Goal: Task Accomplishment & Management: Complete application form

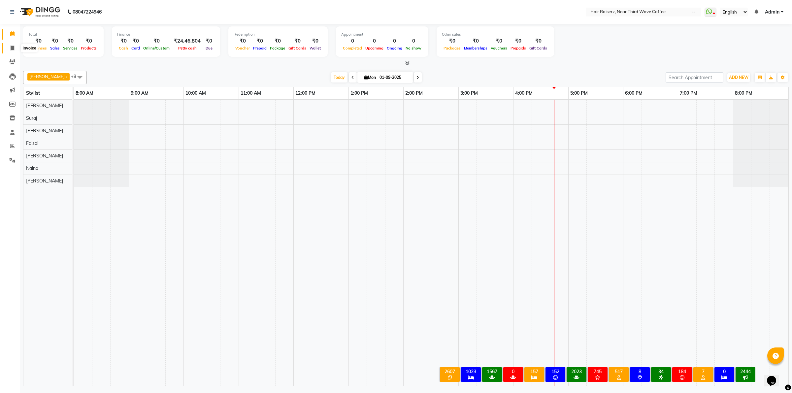
click at [14, 51] on span at bounding box center [13, 49] width 12 height 8
select select "service"
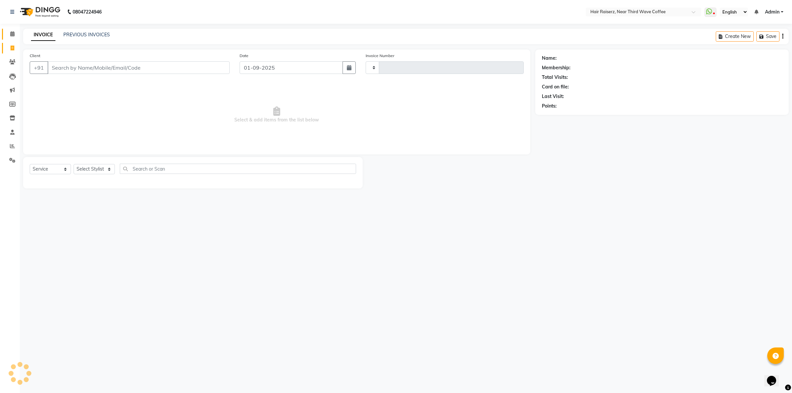
type input "1244"
select select "5183"
click at [13, 37] on span at bounding box center [13, 34] width 12 height 8
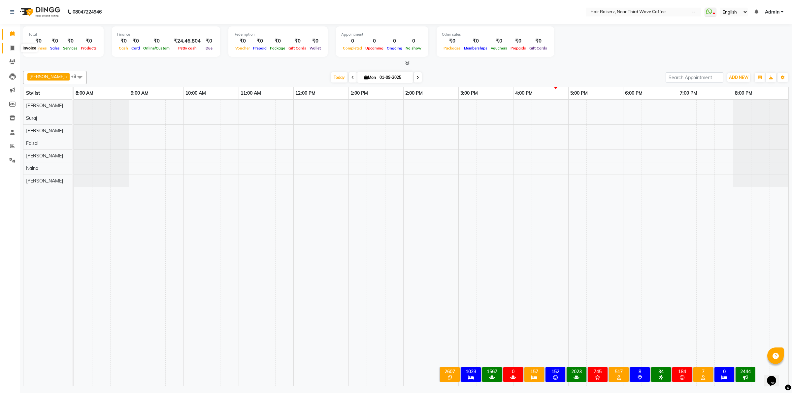
click at [14, 49] on icon at bounding box center [13, 48] width 4 height 5
select select "service"
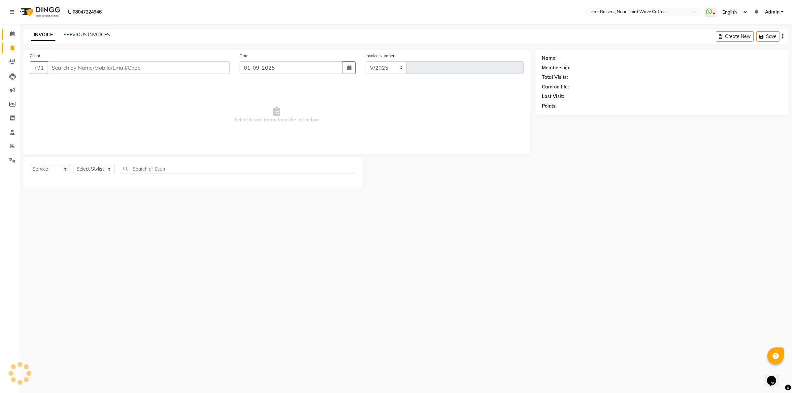
select select "5183"
type input "1244"
click at [83, 38] on div "INVOICE PREVIOUS INVOICES" at bounding box center [70, 35] width 95 height 8
click at [95, 37] on link "PREVIOUS INVOICES" at bounding box center [86, 35] width 47 height 6
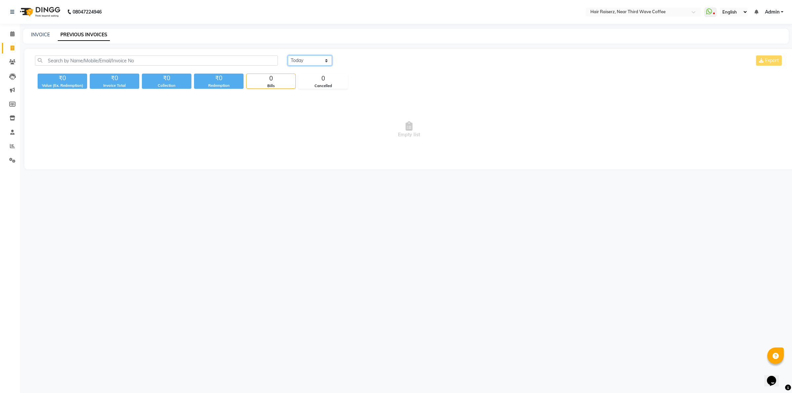
click at [305, 58] on select "[DATE] [DATE] Custom Range" at bounding box center [310, 60] width 44 height 10
click at [288, 55] on select "[DATE] [DATE] Custom Range" at bounding box center [310, 60] width 44 height 10
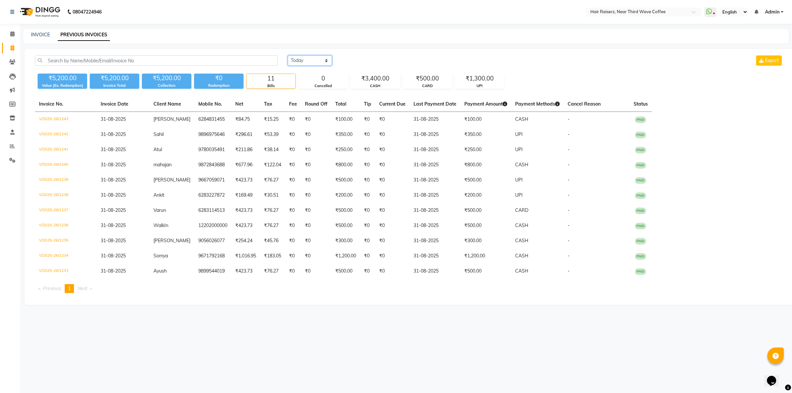
click at [304, 63] on select "[DATE] [DATE] Custom Range" at bounding box center [310, 60] width 44 height 10
select select "range"
click at [288, 55] on select "[DATE] [DATE] Custom Range" at bounding box center [310, 60] width 44 height 10
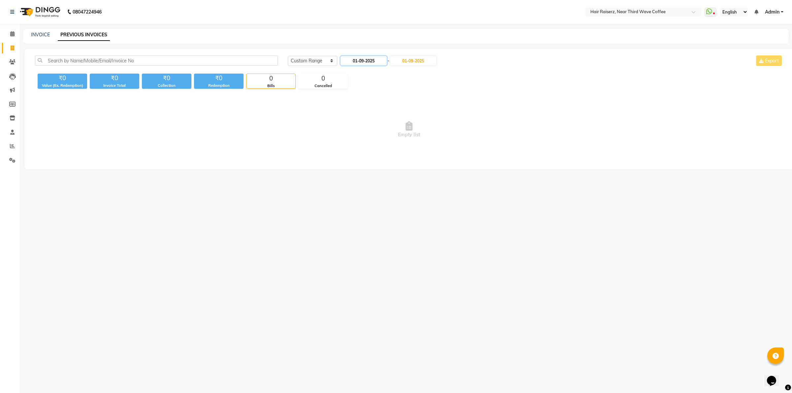
click at [379, 59] on input "01-09-2025" at bounding box center [364, 60] width 46 height 9
select select "9"
select select "2025"
click at [9, 50] on span at bounding box center [13, 49] width 12 height 8
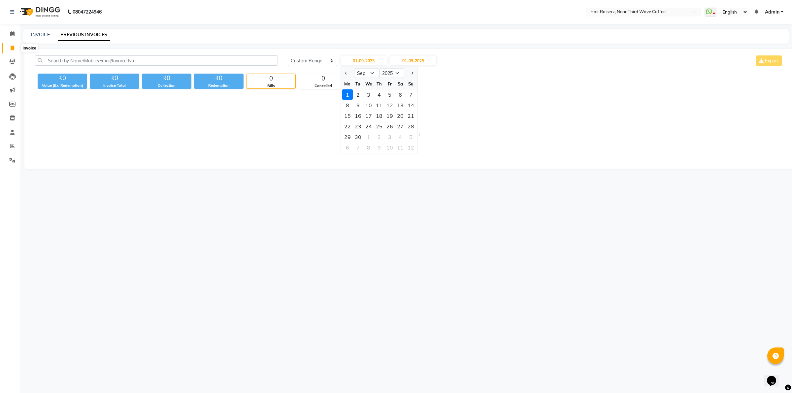
select select "service"
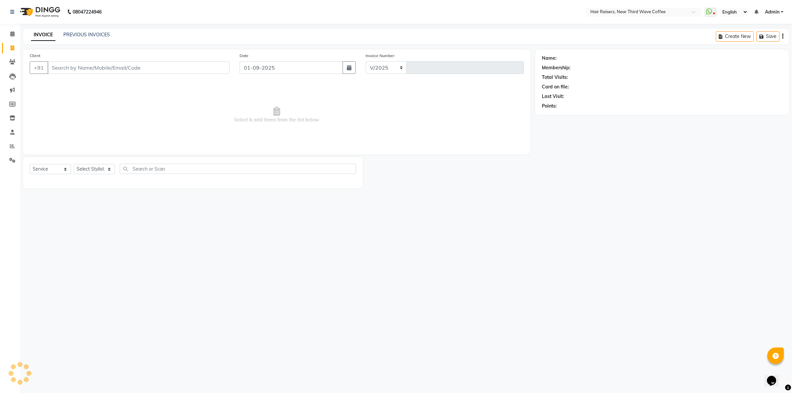
select select "5183"
type input "1244"
click at [13, 146] on icon at bounding box center [12, 146] width 5 height 5
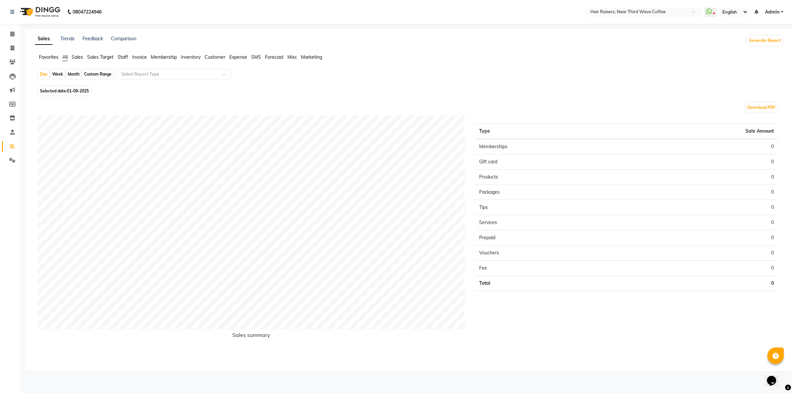
click at [76, 74] on div "Month" at bounding box center [73, 74] width 15 height 9
click at [74, 91] on span "01-09-2025" at bounding box center [78, 90] width 22 height 5
select select "9"
select select "2025"
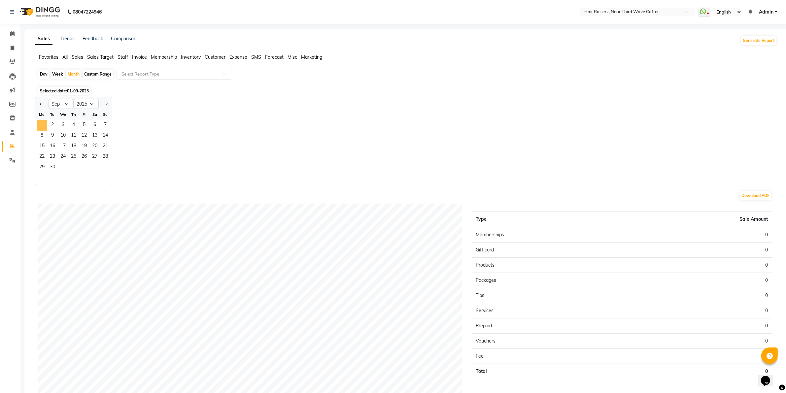
click at [40, 125] on span "1" at bounding box center [42, 125] width 11 height 11
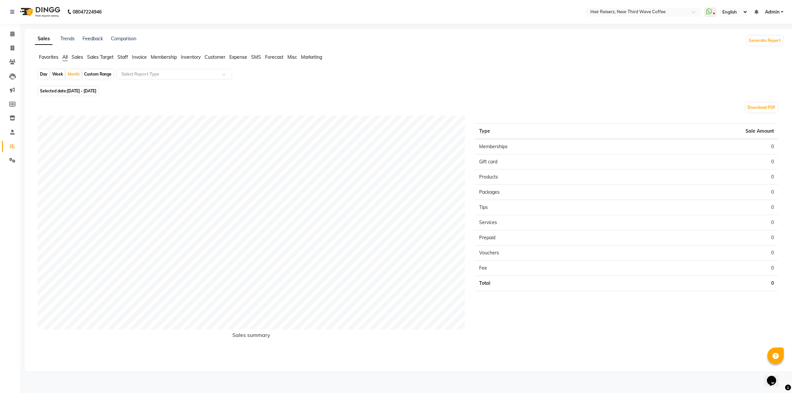
click at [82, 91] on span "[DATE] - [DATE]" at bounding box center [81, 90] width 29 height 5
select select "9"
select select "2025"
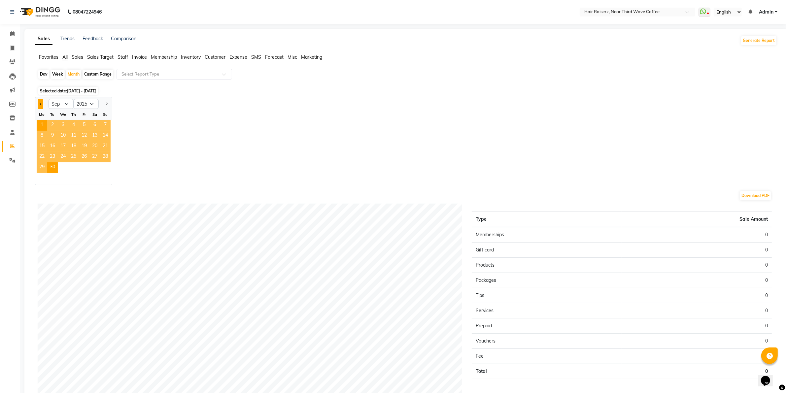
click at [42, 104] on button "Previous month" at bounding box center [40, 104] width 5 height 11
select select "8"
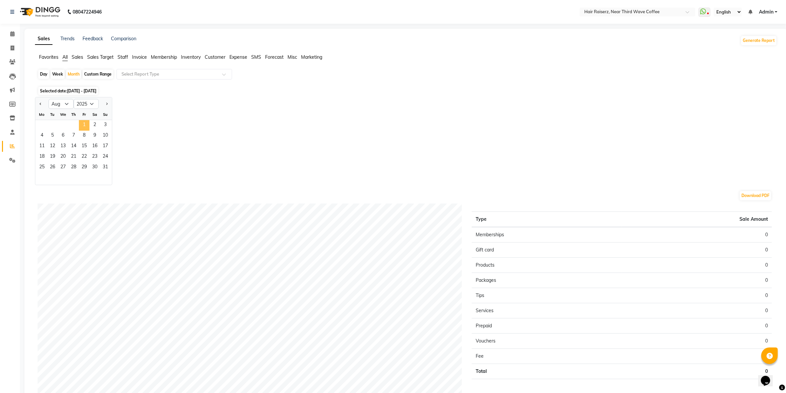
click at [85, 123] on span "1" at bounding box center [84, 125] width 11 height 11
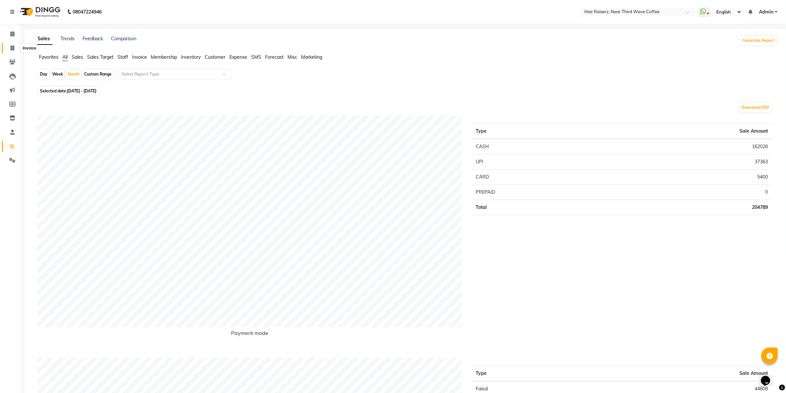
click at [9, 46] on span at bounding box center [13, 49] width 12 height 8
select select "service"
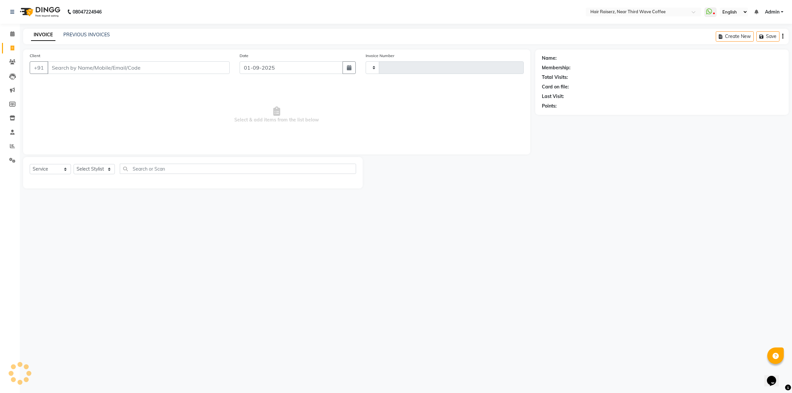
type input "1244"
select select "5183"
click at [12, 36] on icon at bounding box center [12, 33] width 4 height 5
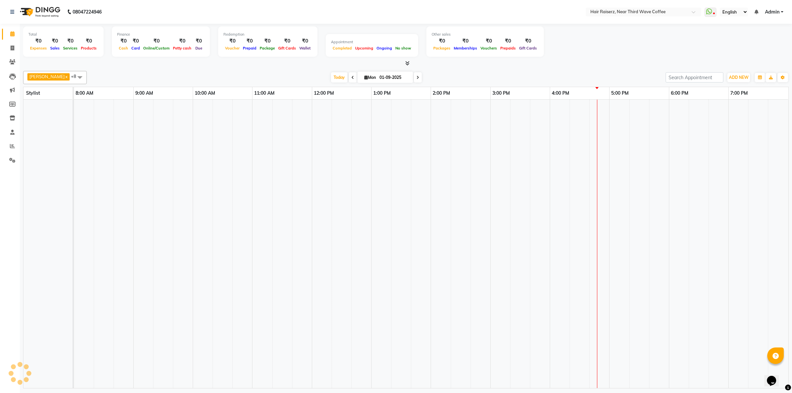
click at [12, 36] on icon at bounding box center [12, 33] width 4 height 5
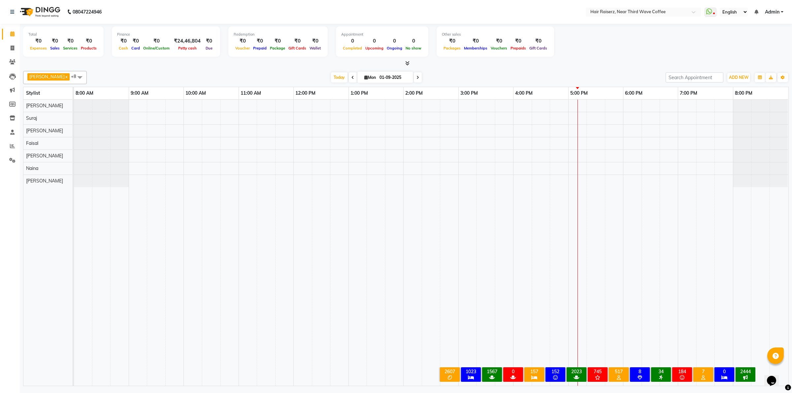
click at [560, 74] on div "[DATE] [DATE]" at bounding box center [376, 78] width 572 height 10
click at [561, 74] on div "[DATE] [DATE]" at bounding box center [376, 78] width 572 height 10
click at [7, 50] on span at bounding box center [13, 49] width 12 height 8
select select "service"
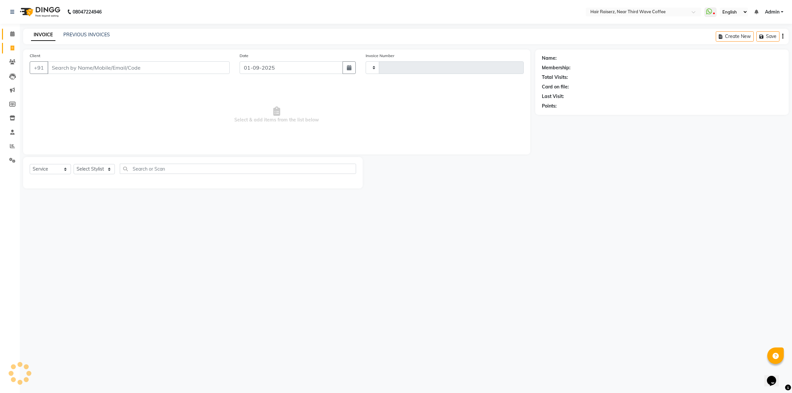
type input "1244"
select select "5183"
click at [69, 65] on input "Client" at bounding box center [139, 67] width 182 height 13
click at [86, 86] on button "sita 9988919 546" at bounding box center [78, 83] width 61 height 11
type input "9988919546"
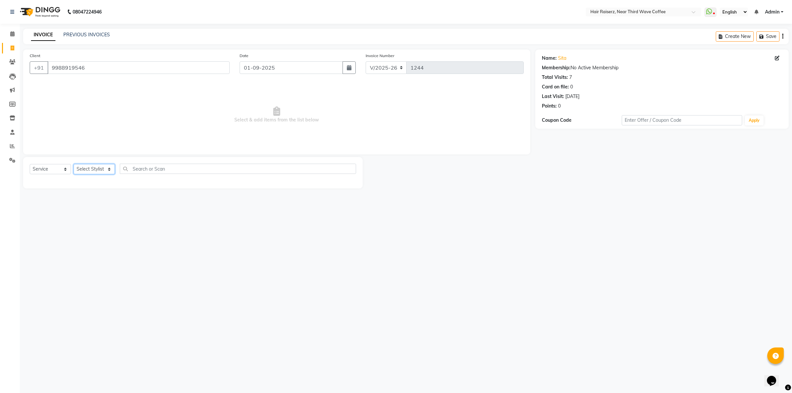
click at [93, 167] on select "Select Stylist [PERSON_NAME] [PERSON_NAME] [PERSON_NAME] [PERSON_NAME] [PERSON_…" at bounding box center [94, 169] width 41 height 10
select select "86352"
click at [74, 164] on select "Select Stylist [PERSON_NAME] [PERSON_NAME] [PERSON_NAME] [PERSON_NAME] [PERSON_…" at bounding box center [94, 169] width 41 height 10
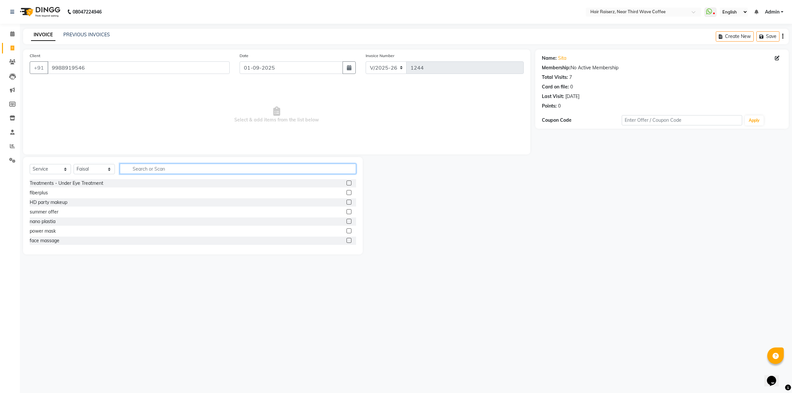
click at [151, 167] on input "text" at bounding box center [238, 169] width 236 height 10
type input "cut"
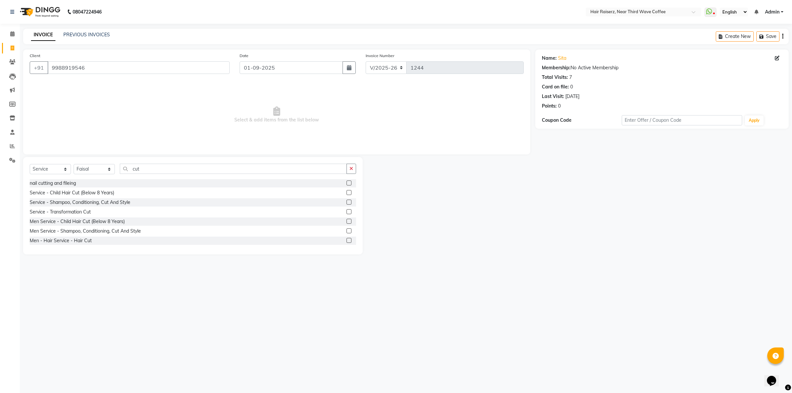
click at [347, 191] on label at bounding box center [349, 192] width 5 height 5
click at [347, 191] on input "checkbox" at bounding box center [349, 193] width 4 height 4
click at [347, 191] on label at bounding box center [349, 192] width 5 height 5
click at [347, 191] on input "checkbox" at bounding box center [349, 193] width 4 height 4
checkbox input "false"
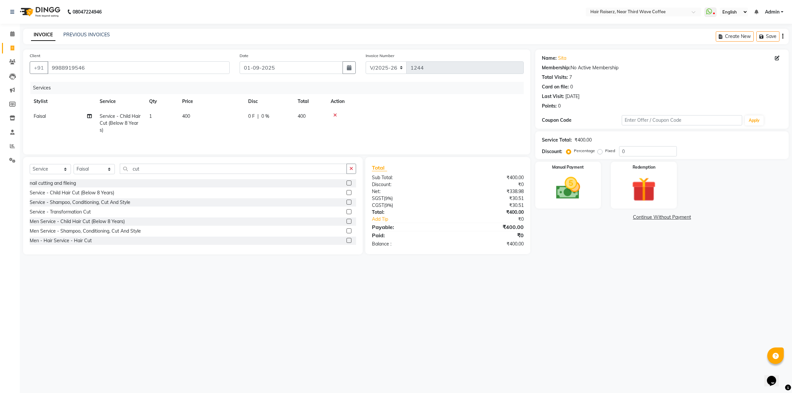
click at [268, 118] on span "0 %" at bounding box center [265, 116] width 8 height 7
select select "86352"
click at [231, 118] on input "400" at bounding box center [242, 118] width 58 height 10
type input "4"
type input "200"
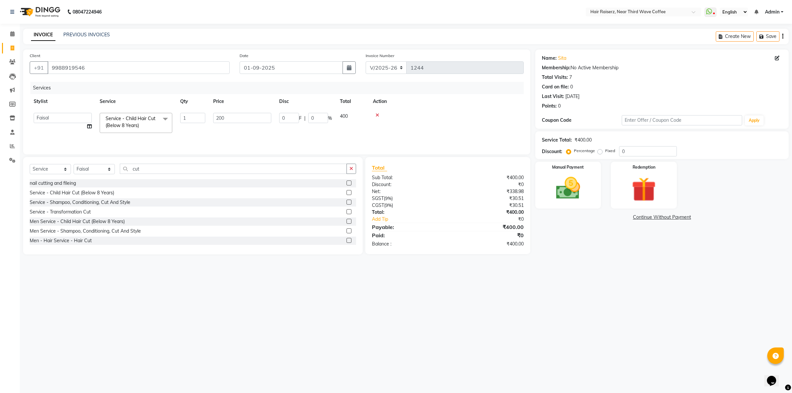
drag, startPoint x: 412, startPoint y: 265, endPoint x: 419, endPoint y: 268, distance: 7.1
click at [419, 268] on div "08047224946 Select Location × Hair Raiserz, Near Third Wave Coffee WhatsApp Sta…" at bounding box center [396, 196] width 792 height 393
click at [591, 184] on div "Manual Payment" at bounding box center [568, 185] width 69 height 49
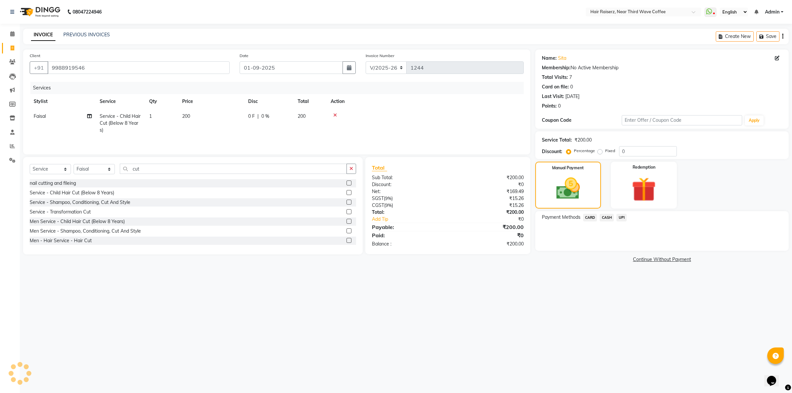
click at [607, 219] on span "CASH" at bounding box center [607, 218] width 14 height 8
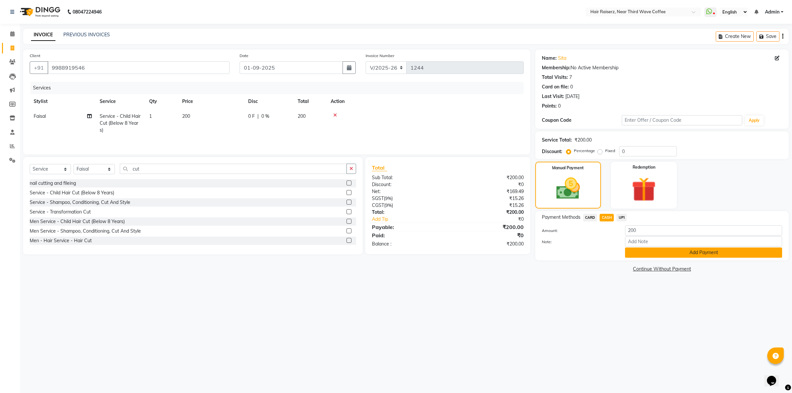
click at [657, 254] on button "Add Payment" at bounding box center [703, 253] width 157 height 10
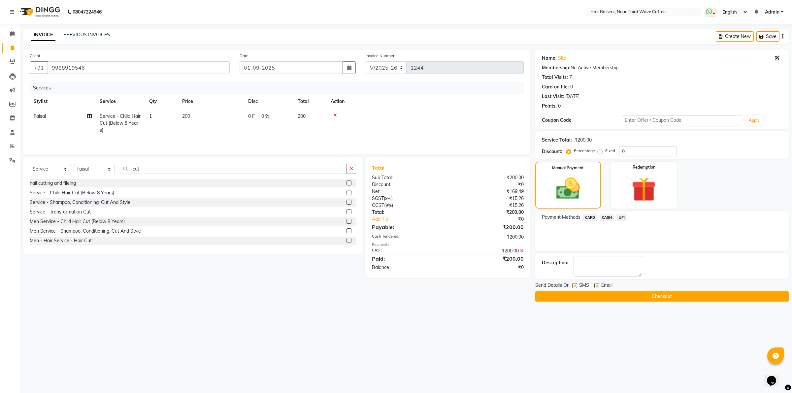
click at [573, 286] on label at bounding box center [574, 285] width 5 height 5
click at [573, 286] on input "checkbox" at bounding box center [574, 286] width 4 height 4
checkbox input "false"
click at [595, 286] on label at bounding box center [596, 285] width 5 height 5
click at [595, 286] on input "checkbox" at bounding box center [596, 286] width 4 height 4
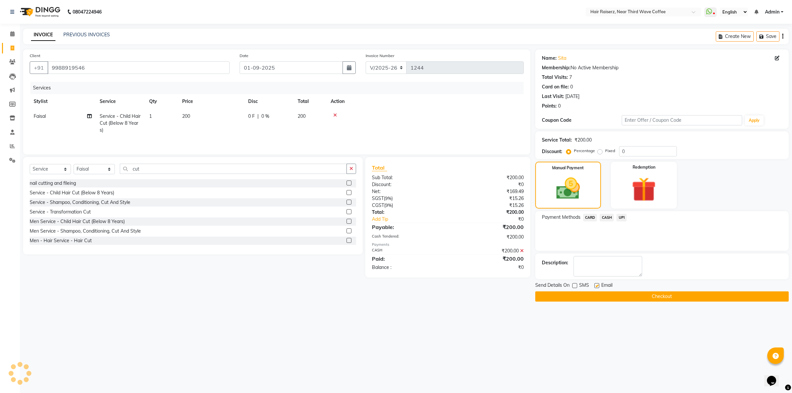
checkbox input "false"
click at [595, 294] on button "Checkout" at bounding box center [662, 296] width 254 height 10
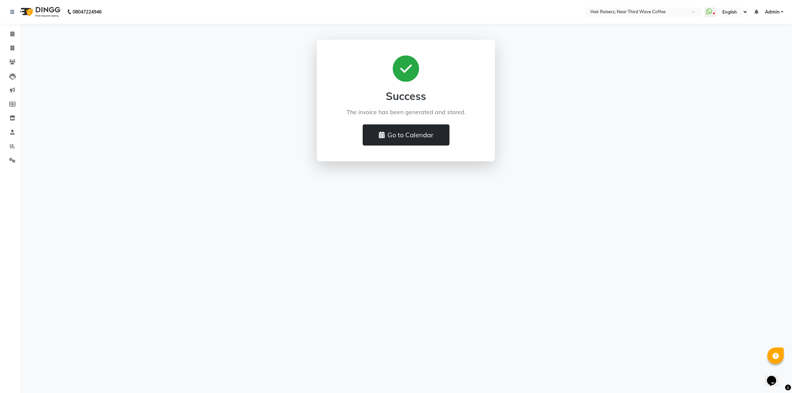
click at [442, 128] on button "Go to Calendar" at bounding box center [406, 134] width 87 height 21
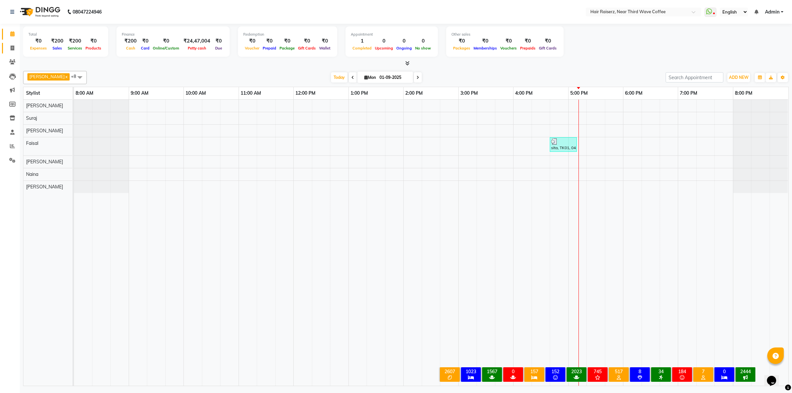
click at [8, 52] on link "Invoice" at bounding box center [10, 48] width 16 height 11
select select "service"
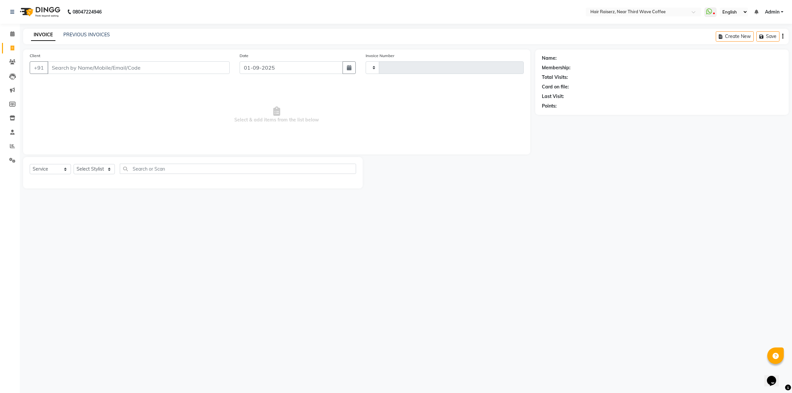
type input "1245"
select select "5183"
click at [194, 68] on input "Client" at bounding box center [139, 67] width 182 height 13
click at [60, 69] on input "Client" at bounding box center [139, 67] width 182 height 13
type input "9988945505"
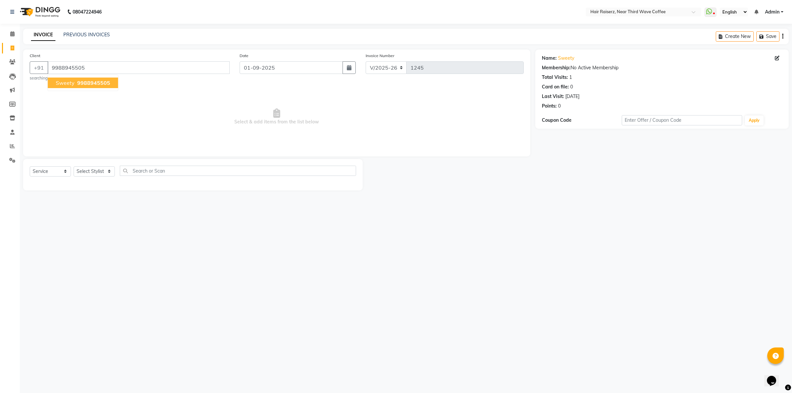
click at [77, 85] on span "9988945505" at bounding box center [93, 83] width 33 height 7
click at [90, 174] on select "Select Stylist [PERSON_NAME] [PERSON_NAME] [PERSON_NAME] [PERSON_NAME] [PERSON_…" at bounding box center [94, 171] width 41 height 10
select select "74272"
click at [74, 166] on select "Select Stylist [PERSON_NAME] [PERSON_NAME] [PERSON_NAME] [PERSON_NAME] [PERSON_…" at bounding box center [94, 171] width 41 height 10
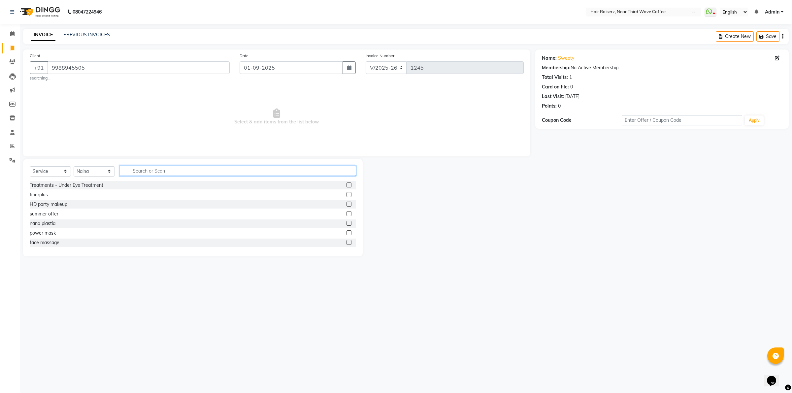
click at [131, 170] on input "text" at bounding box center [238, 171] width 236 height 10
type input "eye"
click at [348, 203] on label at bounding box center [349, 204] width 5 height 5
click at [348, 203] on input "checkbox" at bounding box center [349, 204] width 4 height 4
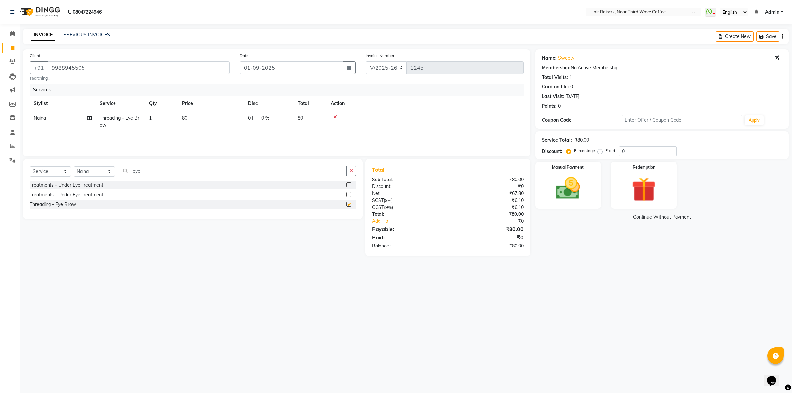
checkbox input "false"
click at [238, 113] on td "80" at bounding box center [211, 122] width 66 height 22
select select "74272"
click at [240, 118] on input "80" at bounding box center [242, 120] width 58 height 10
type input "8"
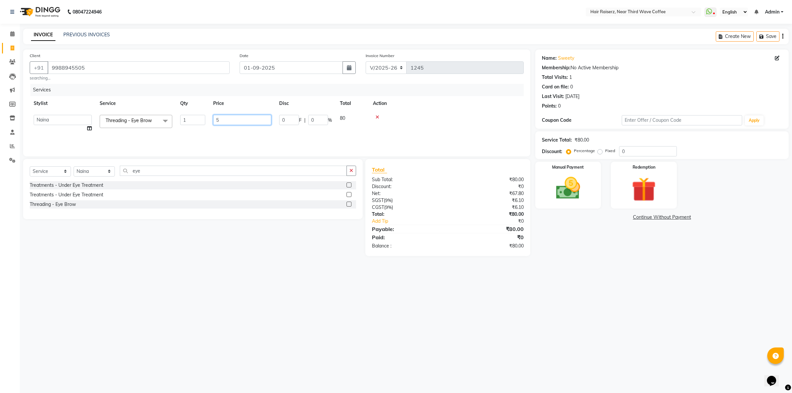
type input "50"
click at [537, 274] on div "08047224946 Select Location × Hair Raiserz, Near Third Wave Coffee WhatsApp Sta…" at bounding box center [396, 196] width 792 height 393
click at [560, 207] on div "Manual Payment" at bounding box center [568, 185] width 69 height 49
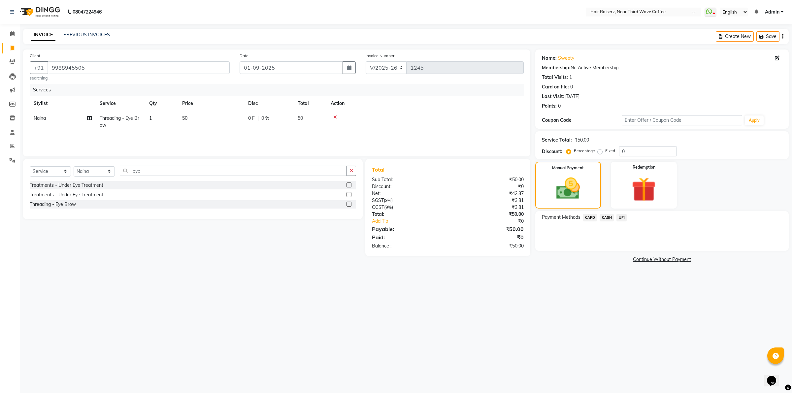
click at [611, 216] on span "CASH" at bounding box center [607, 218] width 14 height 8
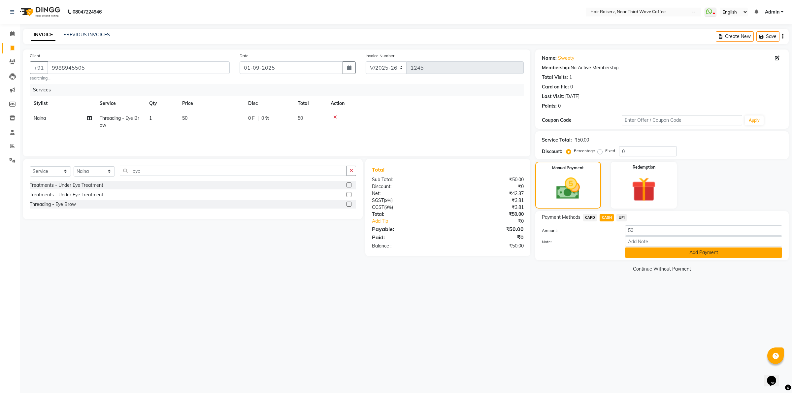
click at [636, 250] on button "Add Payment" at bounding box center [703, 253] width 157 height 10
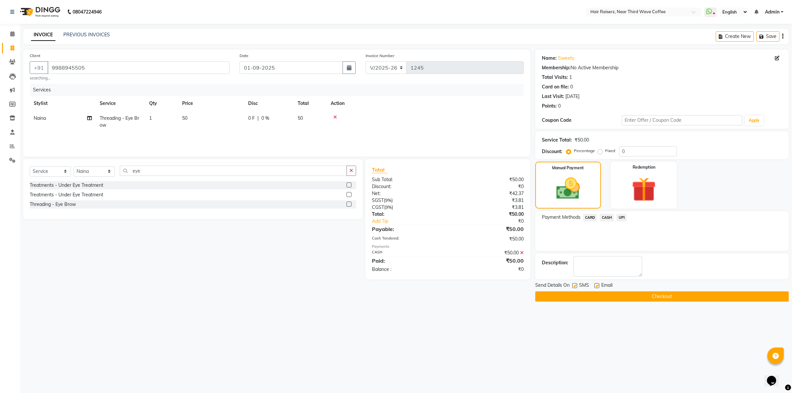
click at [574, 287] on label at bounding box center [574, 285] width 5 height 5
click at [574, 287] on input "checkbox" at bounding box center [574, 286] width 4 height 4
checkbox input "false"
click at [596, 286] on label at bounding box center [596, 285] width 5 height 5
click at [596, 286] on input "checkbox" at bounding box center [596, 286] width 4 height 4
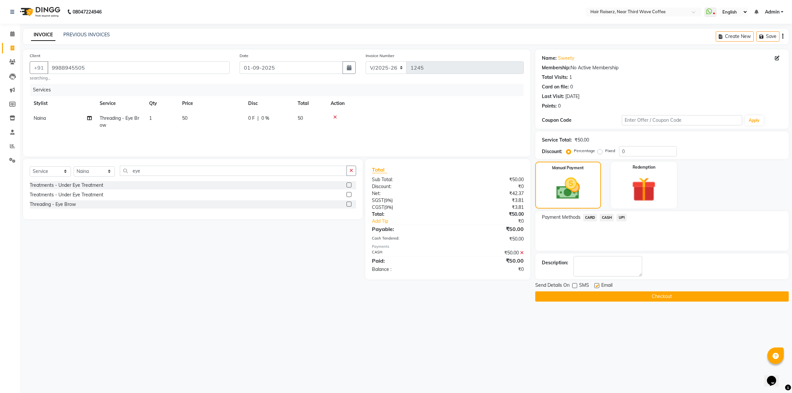
checkbox input "false"
click at [596, 296] on button "Checkout" at bounding box center [662, 296] width 254 height 10
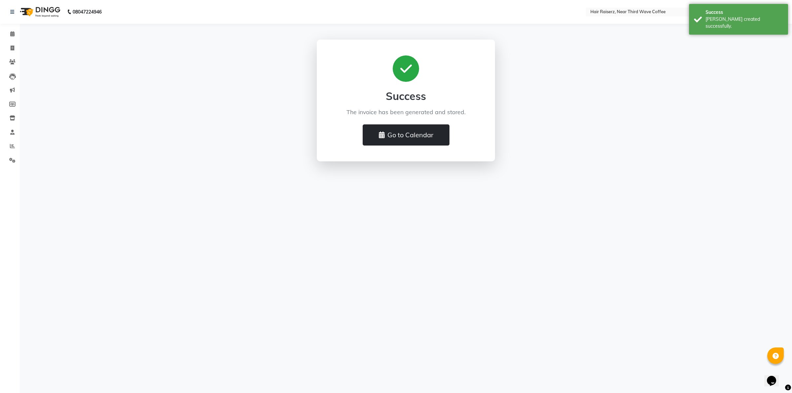
click at [448, 132] on button "Go to Calendar" at bounding box center [406, 134] width 87 height 21
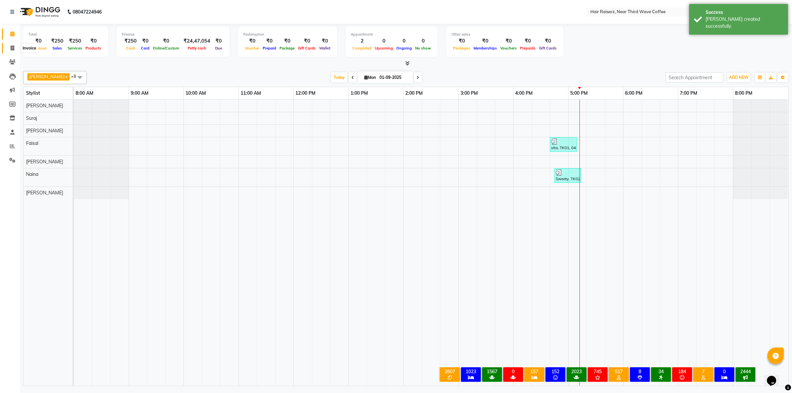
click at [17, 48] on li "Invoice" at bounding box center [10, 48] width 20 height 14
click at [13, 51] on span at bounding box center [13, 49] width 12 height 8
select select "service"
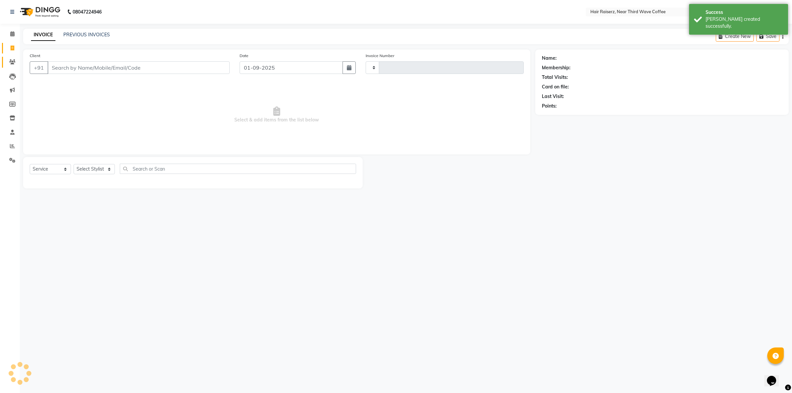
type input "1246"
select select "5183"
click at [53, 65] on input "Client" at bounding box center [139, 67] width 182 height 13
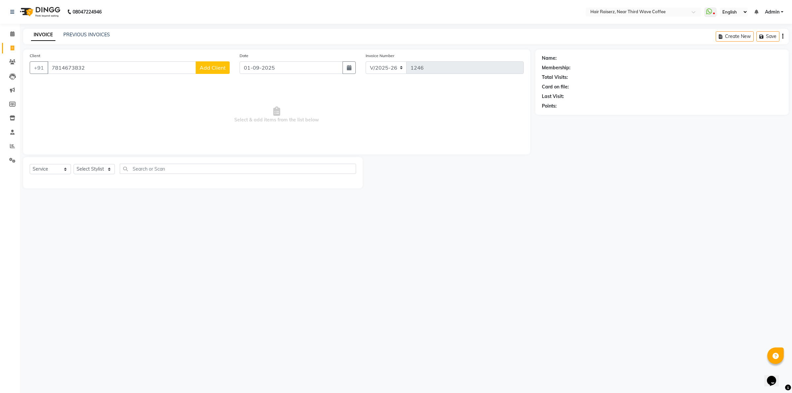
type input "7814673832"
click at [212, 63] on button "Add Client" at bounding box center [213, 67] width 34 height 13
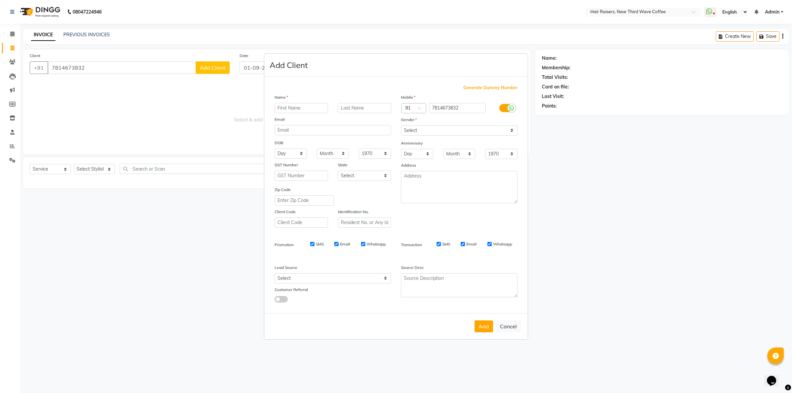
click at [297, 107] on input "text" at bounding box center [301, 108] width 53 height 10
type input "Sanjana"
click at [412, 129] on select "Select [DEMOGRAPHIC_DATA] [DEMOGRAPHIC_DATA] Other Prefer Not To Say" at bounding box center [459, 130] width 117 height 10
select select "[DEMOGRAPHIC_DATA]"
click at [401, 126] on select "Select [DEMOGRAPHIC_DATA] [DEMOGRAPHIC_DATA] Other Prefer Not To Say" at bounding box center [459, 130] width 117 height 10
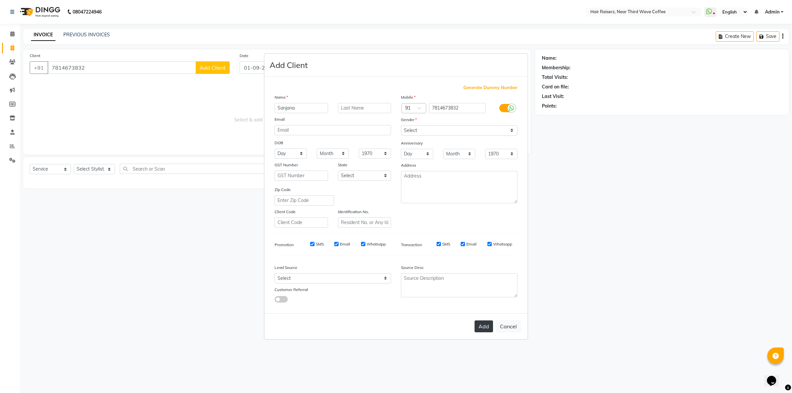
click at [481, 327] on button "Add" at bounding box center [484, 327] width 18 height 12
select select
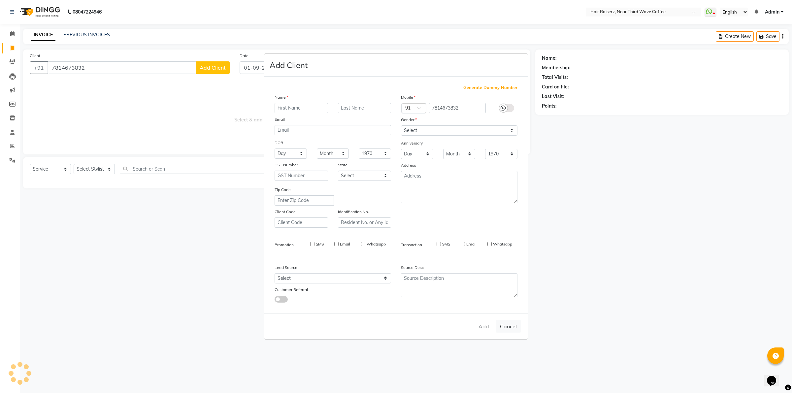
select select
checkbox input "false"
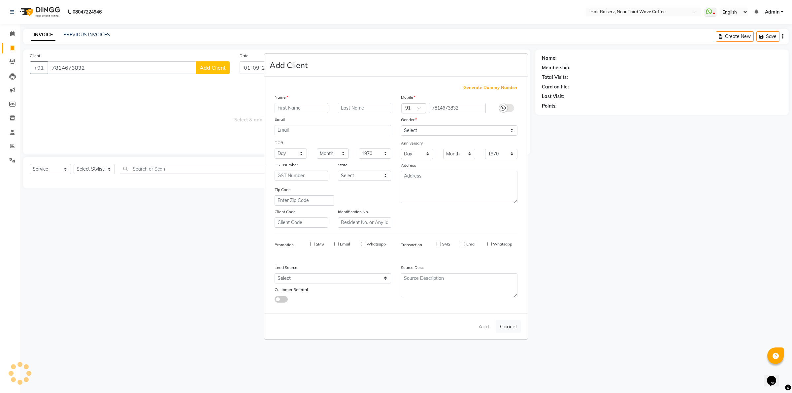
checkbox input "false"
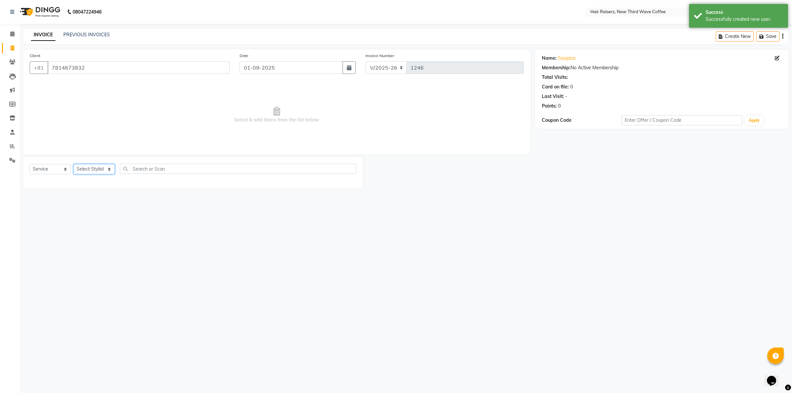
click at [104, 171] on select "Select Stylist [PERSON_NAME] [PERSON_NAME] [PERSON_NAME] [PERSON_NAME] [PERSON_…" at bounding box center [94, 169] width 41 height 10
select select "86352"
click at [74, 164] on select "Select Stylist [PERSON_NAME] [PERSON_NAME] [PERSON_NAME] [PERSON_NAME] [PERSON_…" at bounding box center [94, 169] width 41 height 10
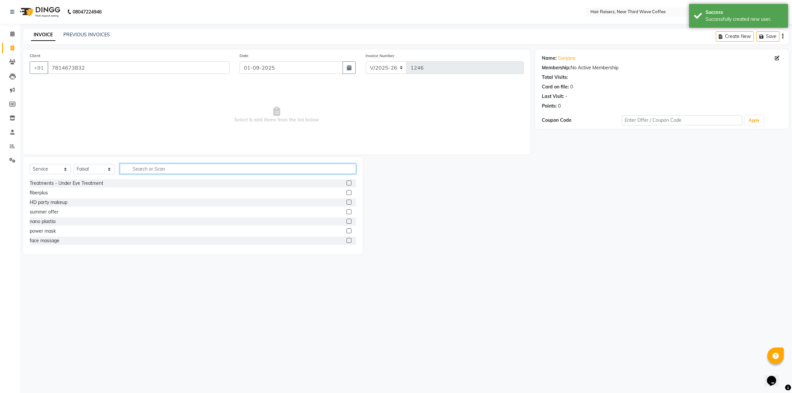
click at [141, 166] on input "text" at bounding box center [238, 169] width 236 height 10
type input "cut"
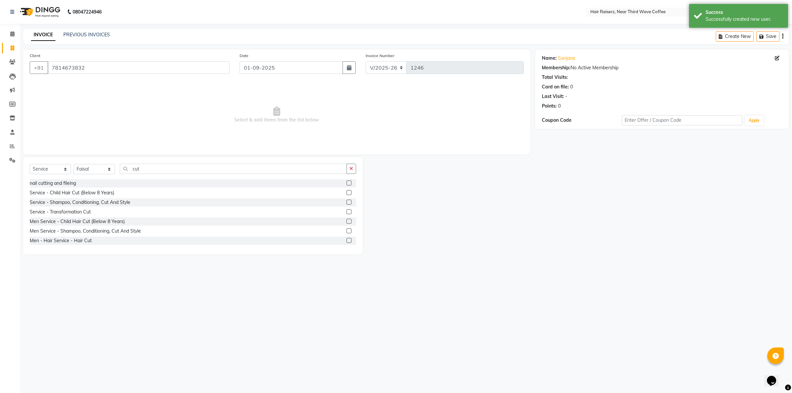
click at [347, 203] on label at bounding box center [349, 202] width 5 height 5
click at [347, 203] on input "checkbox" at bounding box center [349, 202] width 4 height 4
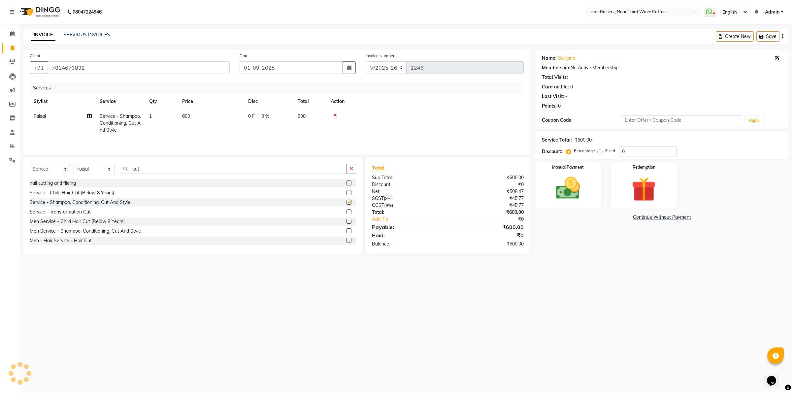
checkbox input "false"
click at [94, 169] on select "Select Stylist [PERSON_NAME] [PERSON_NAME] [PERSON_NAME] [PERSON_NAME] [PERSON_…" at bounding box center [94, 169] width 41 height 10
click at [141, 171] on input "cut" at bounding box center [233, 169] width 227 height 10
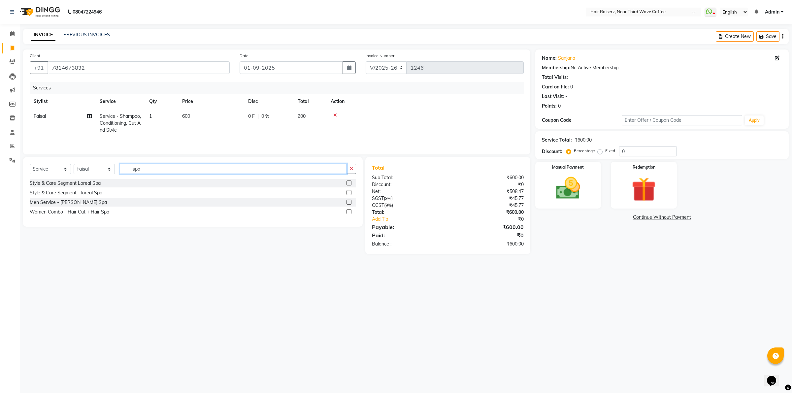
type input "spa"
click at [348, 183] on label at bounding box center [349, 183] width 5 height 5
click at [348, 183] on input "checkbox" at bounding box center [349, 183] width 4 height 4
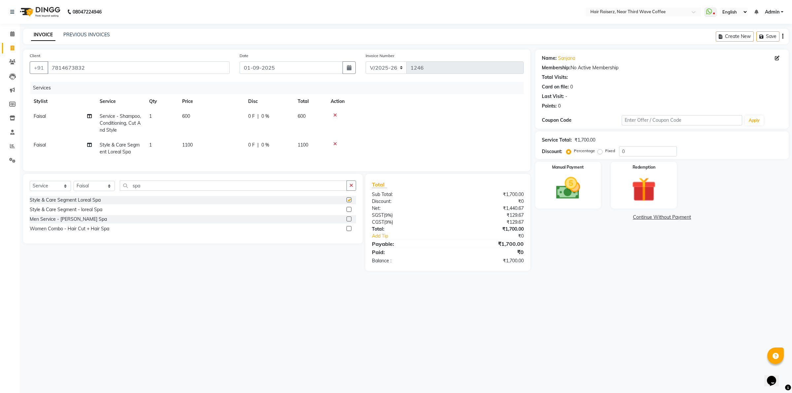
checkbox input "false"
click at [248, 152] on td "0 F | 0 %" at bounding box center [269, 149] width 50 height 22
select select "86352"
click at [248, 141] on input "1100" at bounding box center [242, 140] width 58 height 10
type input "1200"
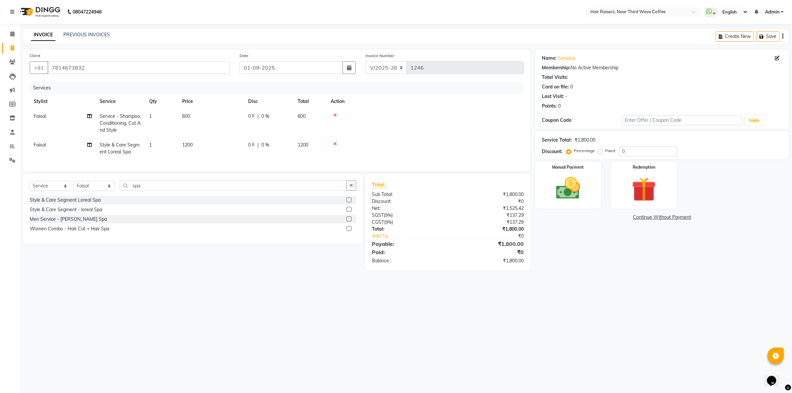
click at [560, 260] on div "Name: [PERSON_NAME] Membership: No Active Membership Total Visits: Card on file…" at bounding box center [664, 160] width 258 height 221
click at [534, 193] on div "Manual Payment Redemption" at bounding box center [661, 185] width 263 height 47
click at [595, 198] on div "Manual Payment" at bounding box center [568, 185] width 69 height 49
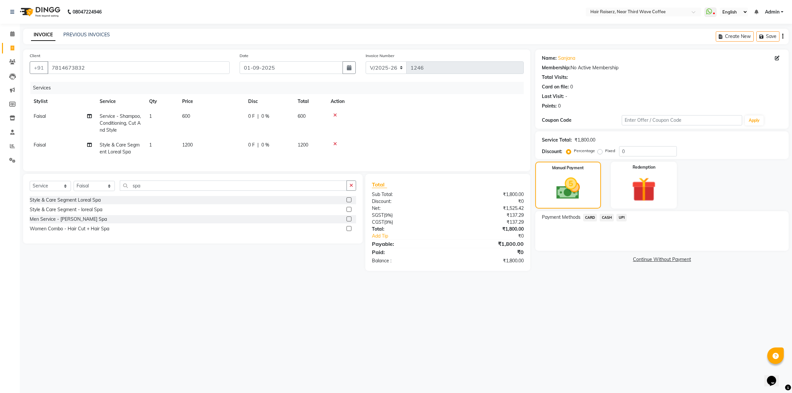
click at [606, 218] on span "CASH" at bounding box center [607, 218] width 14 height 8
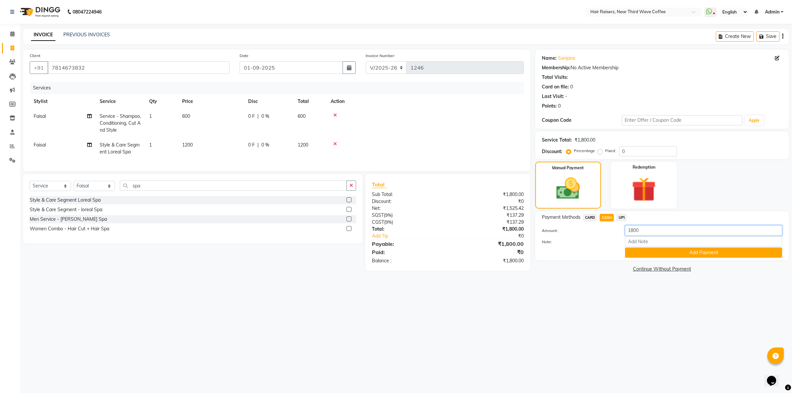
click at [640, 233] on input "1800" at bounding box center [703, 230] width 157 height 10
type input "1"
type input "500"
click at [656, 253] on button "Add Payment" at bounding box center [703, 253] width 157 height 10
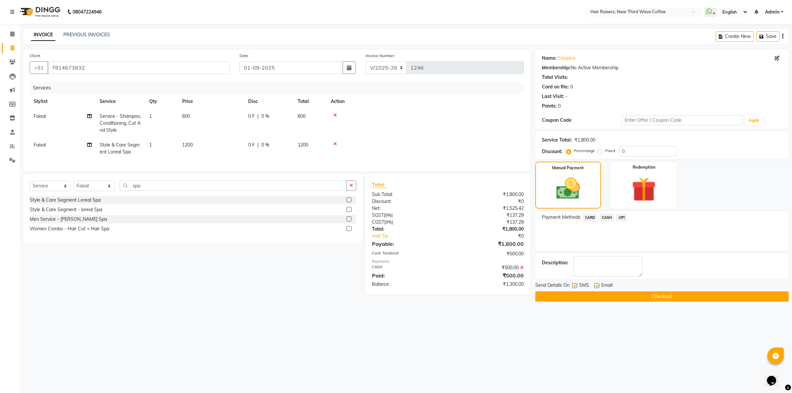
click at [619, 218] on span "UPI" at bounding box center [622, 218] width 10 height 8
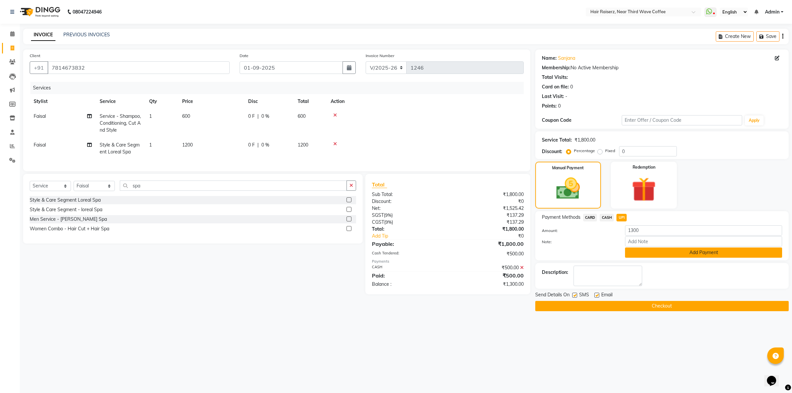
click at [641, 251] on button "Add Payment" at bounding box center [703, 253] width 157 height 10
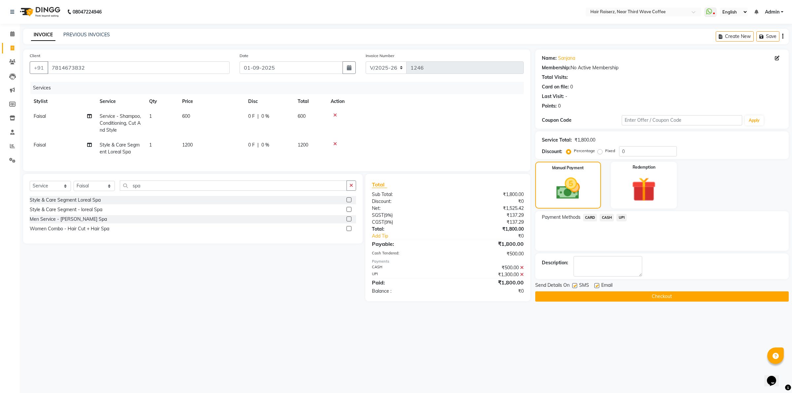
click at [647, 299] on button "Checkout" at bounding box center [662, 296] width 254 height 10
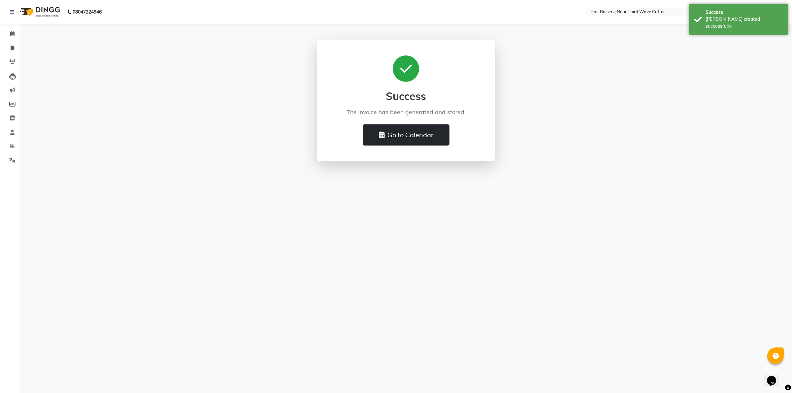
click at [438, 137] on button "Go to Calendar" at bounding box center [406, 134] width 87 height 21
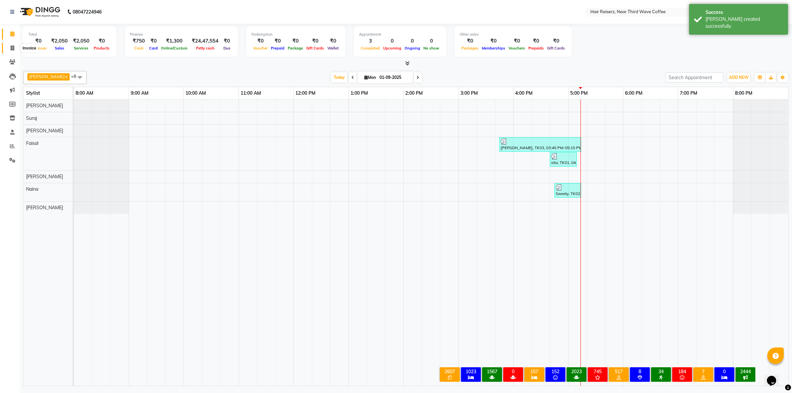
click at [14, 48] on icon at bounding box center [13, 48] width 4 height 5
select select "service"
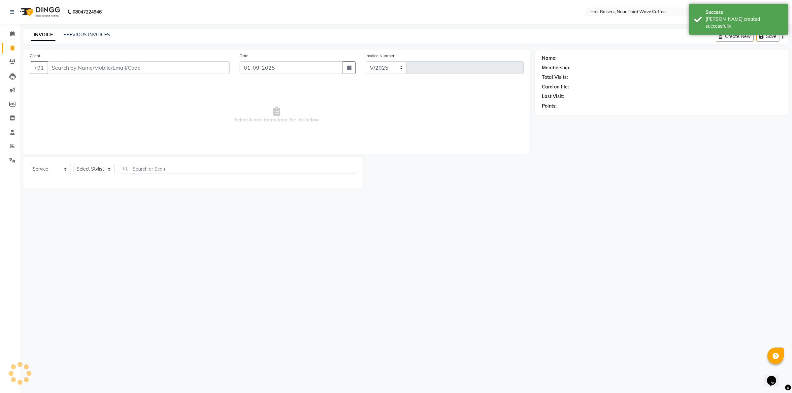
select select "5183"
type input "1247"
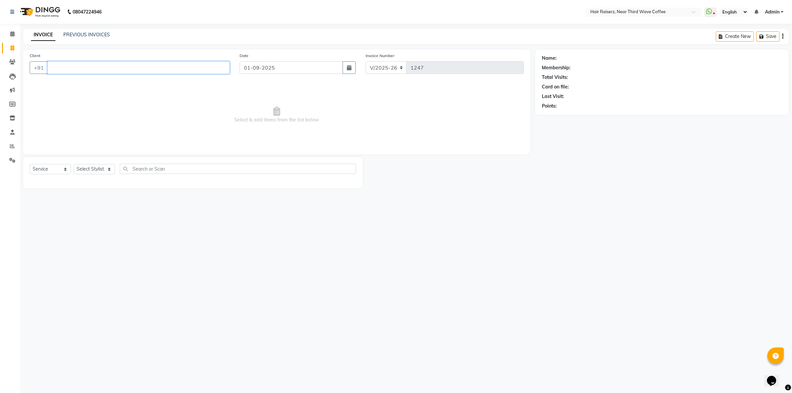
click at [68, 69] on input "Client" at bounding box center [139, 67] width 182 height 13
type input "8837744534"
click at [218, 71] on button "Add Client" at bounding box center [213, 67] width 34 height 13
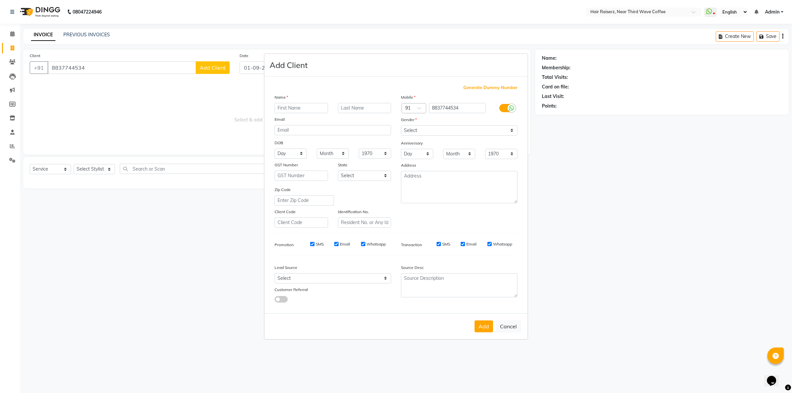
click at [311, 110] on input "text" at bounding box center [301, 108] width 53 height 10
type input "[PERSON_NAME]"
click at [437, 133] on select "Select [DEMOGRAPHIC_DATA] [DEMOGRAPHIC_DATA] Other Prefer Not To Say" at bounding box center [459, 130] width 117 height 10
select select "[DEMOGRAPHIC_DATA]"
click at [401, 126] on select "Select [DEMOGRAPHIC_DATA] [DEMOGRAPHIC_DATA] Other Prefer Not To Say" at bounding box center [459, 130] width 117 height 10
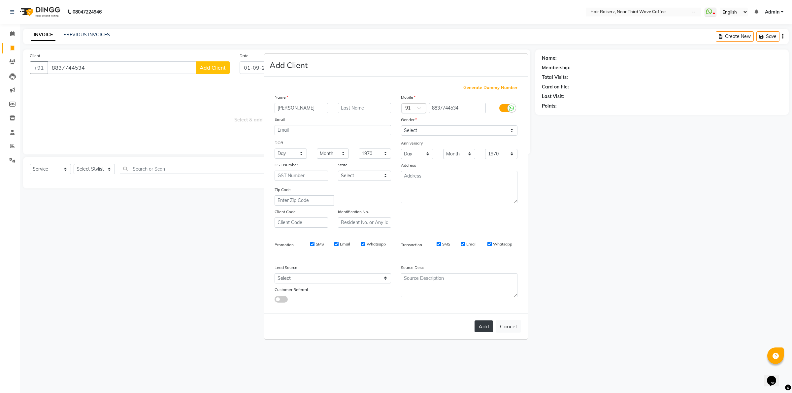
click at [485, 325] on button "Add" at bounding box center [484, 327] width 18 height 12
click at [85, 169] on ngb-modal-window "Add Client Generate Dummy Number Name [PERSON_NAME] Email DOB Day 01 02 03 04 0…" at bounding box center [396, 196] width 792 height 393
click at [486, 322] on button "Add" at bounding box center [484, 327] width 18 height 12
click at [498, 325] on button "Cancel" at bounding box center [508, 326] width 25 height 13
select select
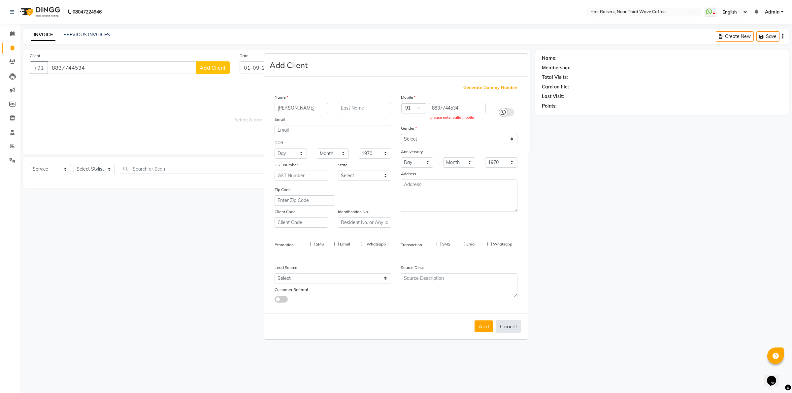
select select
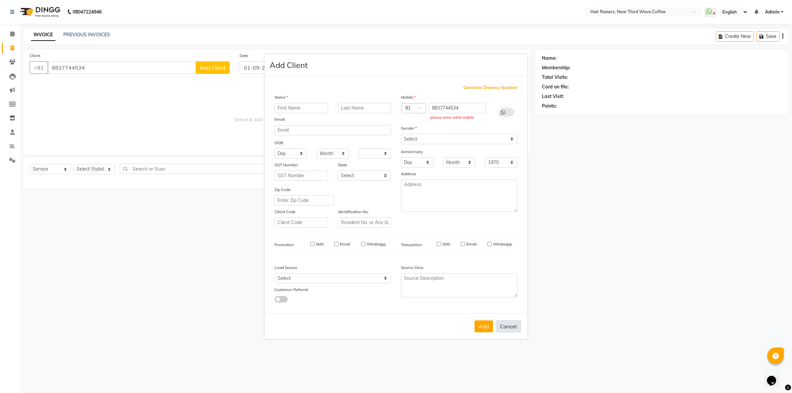
select select
checkbox input "false"
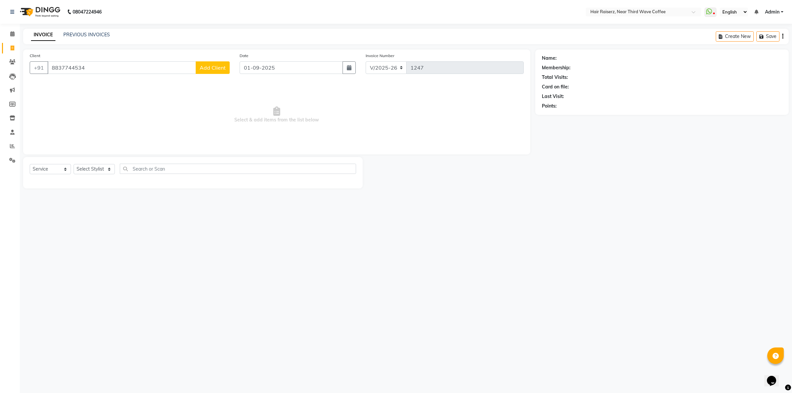
click at [498, 325] on div "08047224946 Select Location × Hair Raiserz, Near Third Wave Coffee WhatsApp Sta…" at bounding box center [396, 196] width 792 height 393
click at [97, 169] on select "Select Stylist [PERSON_NAME] [PERSON_NAME] [PERSON_NAME] [PERSON_NAME] [PERSON_…" at bounding box center [94, 169] width 41 height 10
click at [98, 167] on select "Select Stylist [PERSON_NAME] [PERSON_NAME] [PERSON_NAME] [PERSON_NAME] [PERSON_…" at bounding box center [94, 169] width 41 height 10
select select "86352"
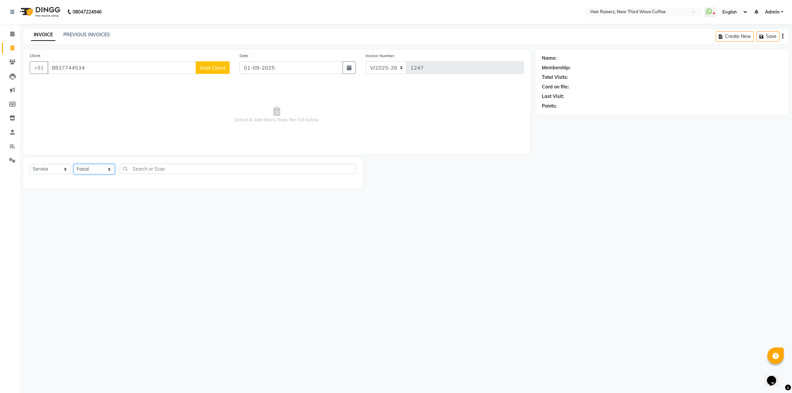
click at [74, 164] on select "Select Stylist [PERSON_NAME] [PERSON_NAME] [PERSON_NAME] [PERSON_NAME] [PERSON_…" at bounding box center [94, 169] width 41 height 10
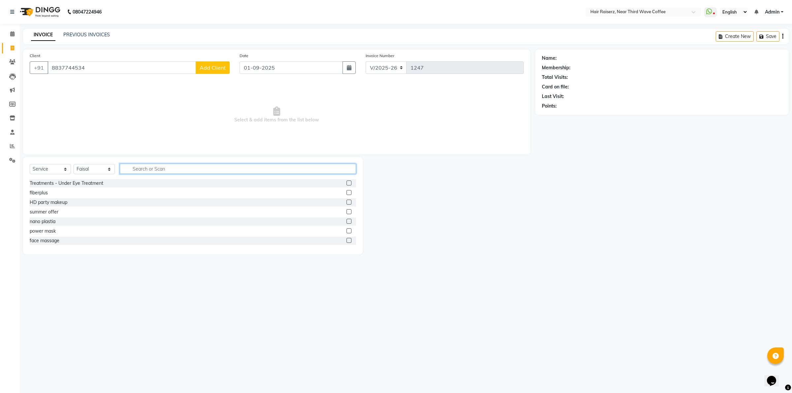
click at [134, 172] on input "text" at bounding box center [238, 169] width 236 height 10
type input "cut"
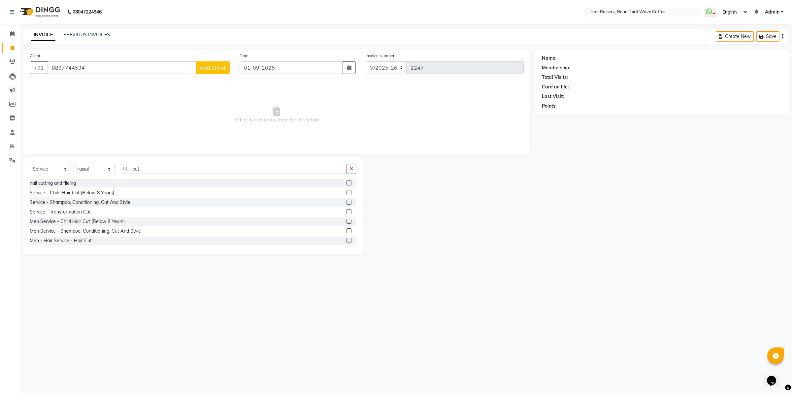
click at [347, 242] on label at bounding box center [349, 240] width 5 height 5
click at [347, 242] on input "checkbox" at bounding box center [349, 241] width 4 height 4
click at [347, 242] on label at bounding box center [349, 240] width 5 height 5
click at [347, 242] on input "checkbox" at bounding box center [349, 241] width 4 height 4
checkbox input "false"
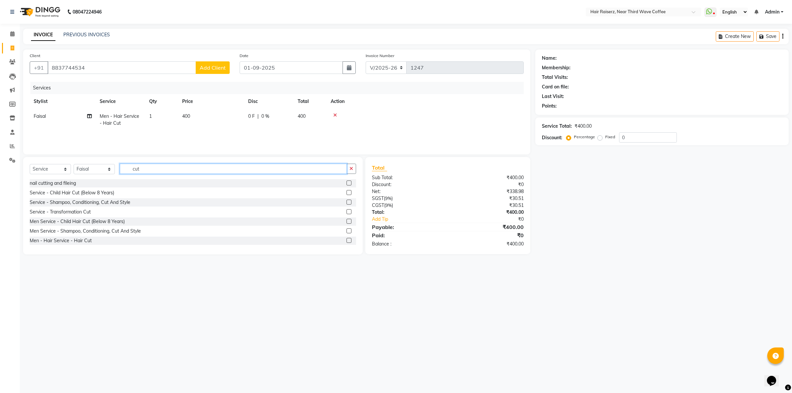
click at [223, 170] on input "cut" at bounding box center [233, 169] width 227 height 10
type input "c"
type input "beard"
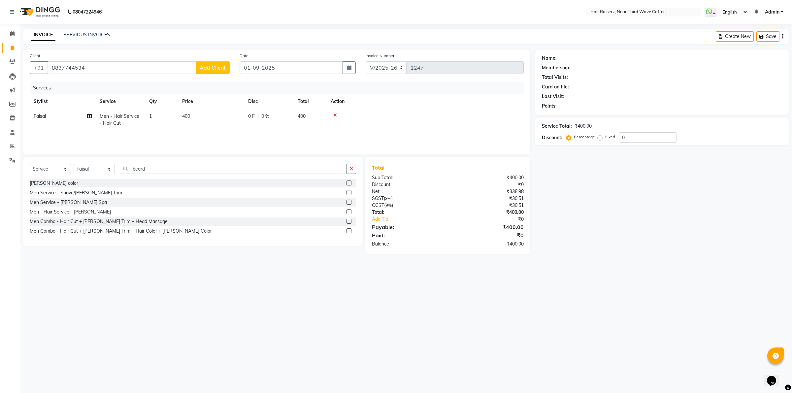
click at [349, 210] on label at bounding box center [349, 211] width 5 height 5
click at [349, 210] on input "checkbox" at bounding box center [349, 212] width 4 height 4
checkbox input "true"
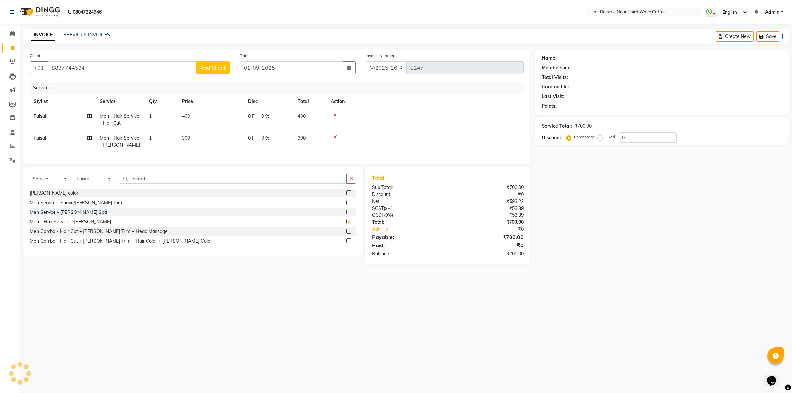
click at [349, 205] on label at bounding box center [349, 202] width 5 height 5
click at [349, 205] on input "checkbox" at bounding box center [349, 203] width 4 height 4
checkbox input "true"
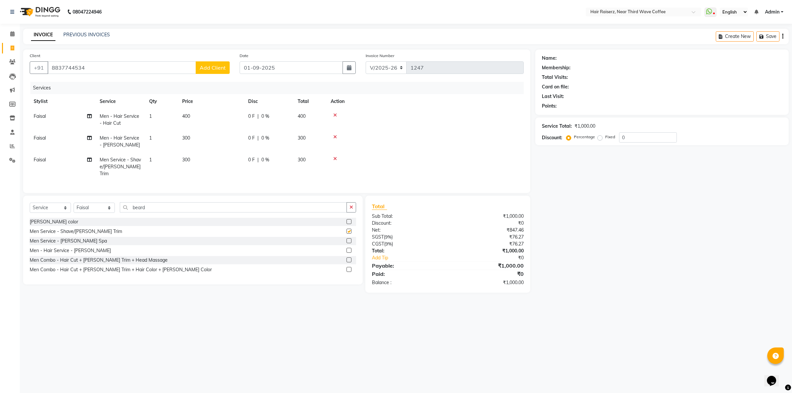
checkbox input "false"
click at [335, 157] on icon at bounding box center [335, 158] width 4 height 5
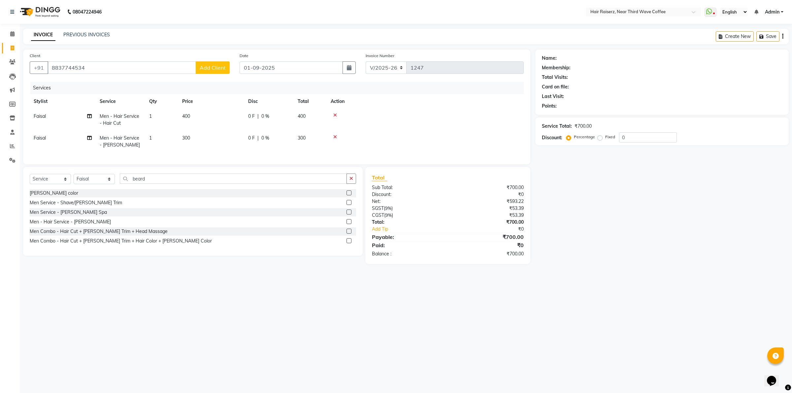
click at [236, 118] on td "400" at bounding box center [211, 120] width 66 height 22
select select "86352"
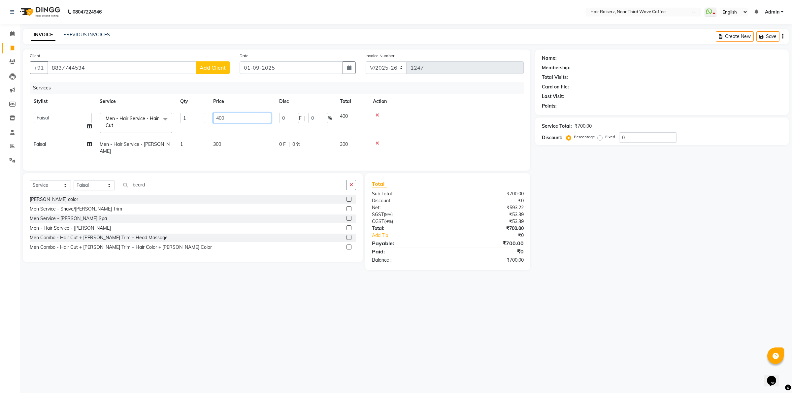
click at [249, 116] on input "400" at bounding box center [242, 118] width 58 height 10
type input "4"
type input "300"
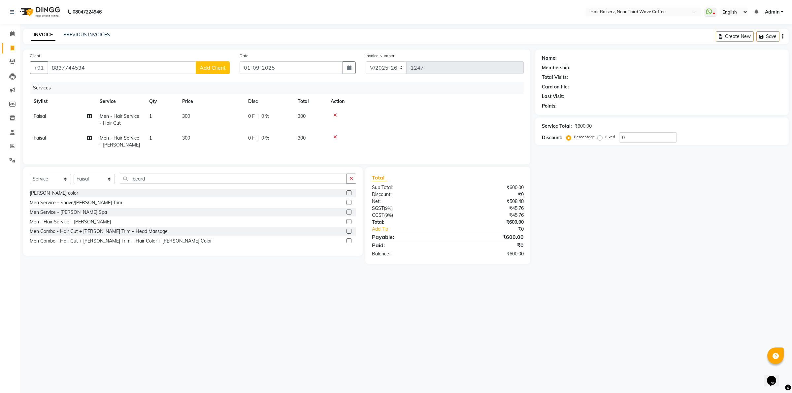
click at [236, 133] on tbody "Faisal Men - Hair Service - Hair Cut 1 300 0 F | 0 % 300 Faisal Men - Hair Serv…" at bounding box center [277, 131] width 494 height 44
click at [236, 133] on td "300" at bounding box center [211, 142] width 66 height 22
select select "86352"
click at [236, 133] on input "300" at bounding box center [242, 133] width 58 height 10
type input "200"
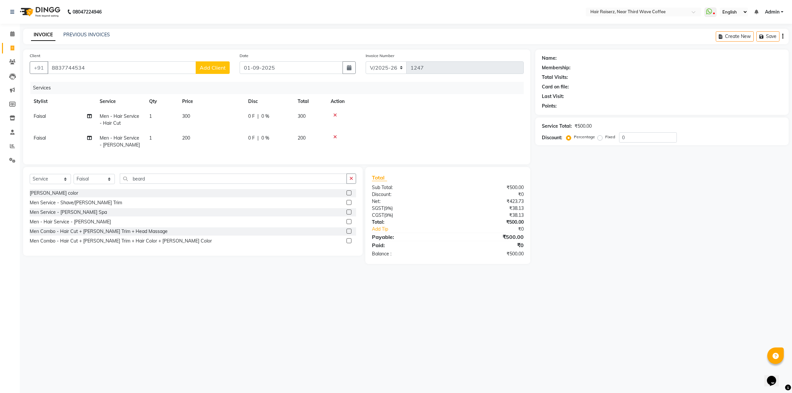
click at [606, 274] on main "INVOICE PREVIOUS INVOICES Create New Save Client [PHONE_NUMBER] Add Client Date…" at bounding box center [406, 151] width 772 height 245
click at [230, 68] on div "Client [PHONE_NUMBER] Add Client" at bounding box center [130, 65] width 210 height 27
click at [216, 72] on button "Add Client" at bounding box center [213, 67] width 34 height 13
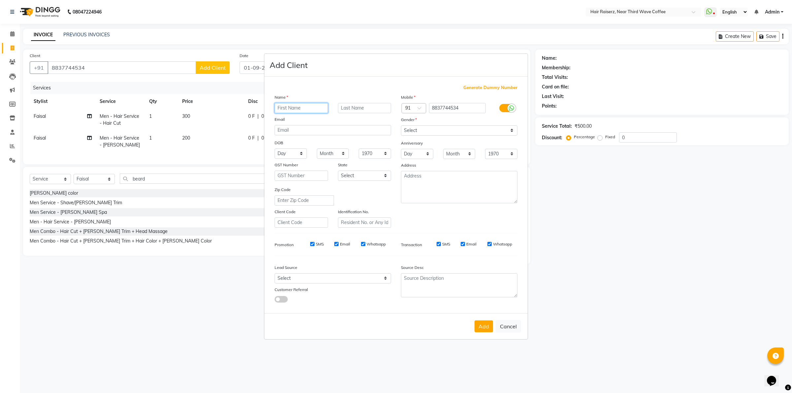
click at [325, 112] on input "text" at bounding box center [301, 108] width 53 height 10
type input "[PERSON_NAME]"
click at [439, 130] on select "Select [DEMOGRAPHIC_DATA] [DEMOGRAPHIC_DATA] Other Prefer Not To Say" at bounding box center [459, 130] width 117 height 10
select select "[DEMOGRAPHIC_DATA]"
click at [401, 126] on select "Select [DEMOGRAPHIC_DATA] [DEMOGRAPHIC_DATA] Other Prefer Not To Say" at bounding box center [459, 130] width 117 height 10
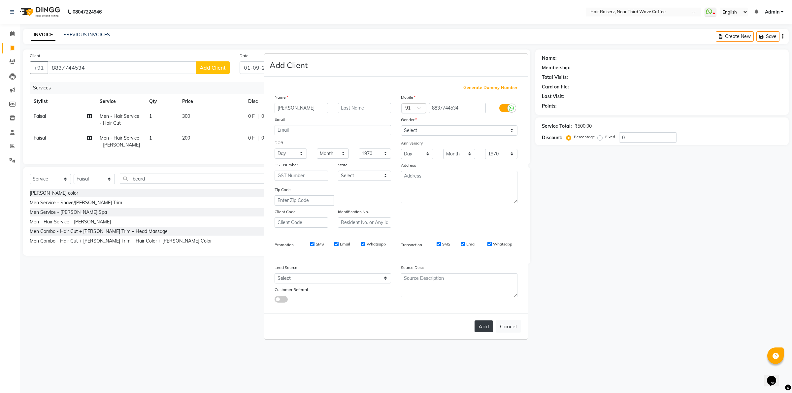
click at [486, 327] on button "Add" at bounding box center [484, 327] width 18 height 12
click at [469, 108] on input "8837744534" at bounding box center [457, 108] width 57 height 10
click at [484, 321] on button "Add" at bounding box center [484, 327] width 18 height 12
click at [484, 323] on button "Add" at bounding box center [484, 327] width 18 height 12
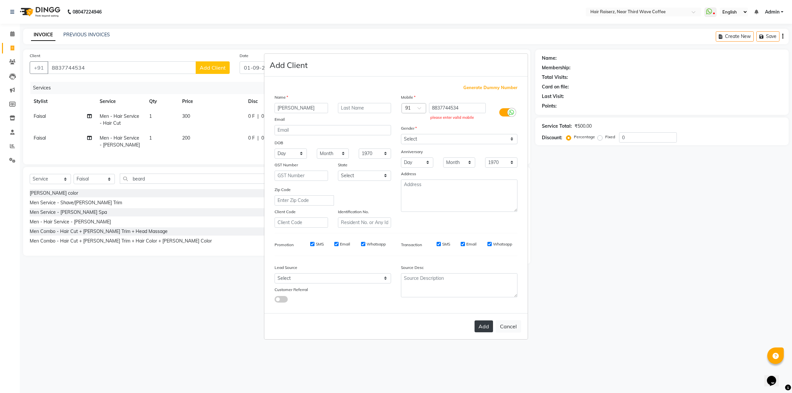
click at [484, 323] on button "Add" at bounding box center [484, 327] width 18 height 12
click at [14, 48] on ngb-modal-window "Add Client Generate Dummy Number Name [PERSON_NAME] Email DOB Day 01 02 03 04 0…" at bounding box center [396, 196] width 792 height 393
click at [511, 329] on button "Cancel" at bounding box center [508, 326] width 25 height 13
select select
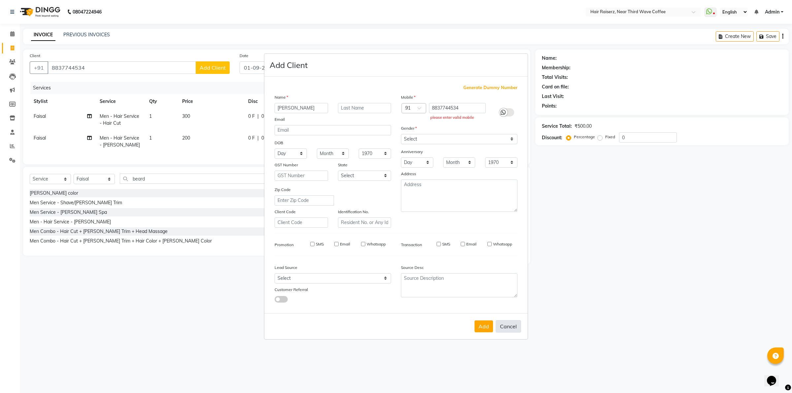
select select
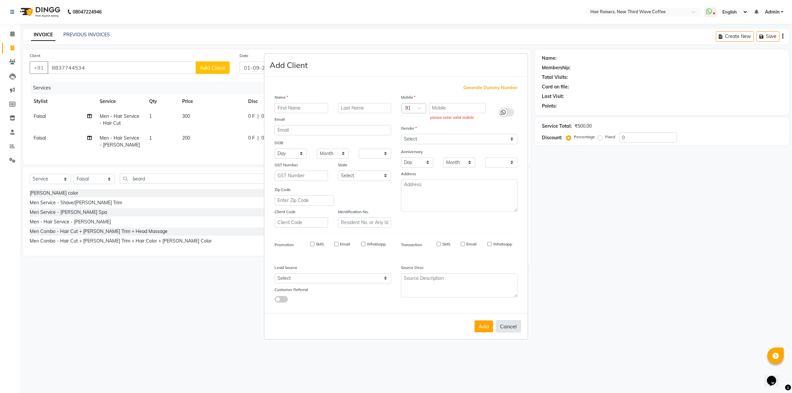
checkbox input "false"
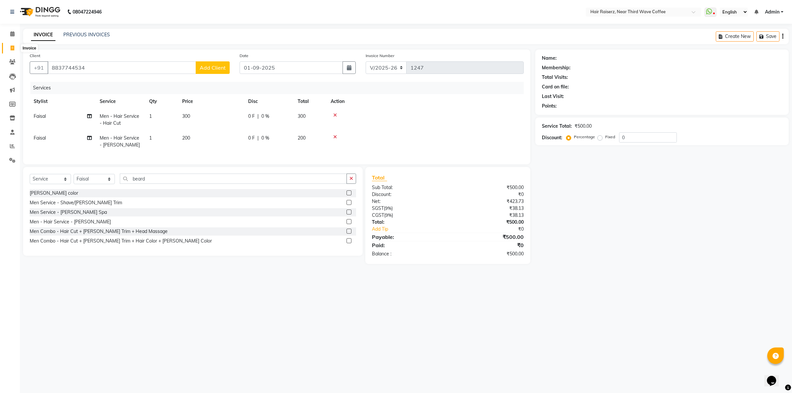
click at [9, 46] on span at bounding box center [13, 49] width 12 height 8
select select "service"
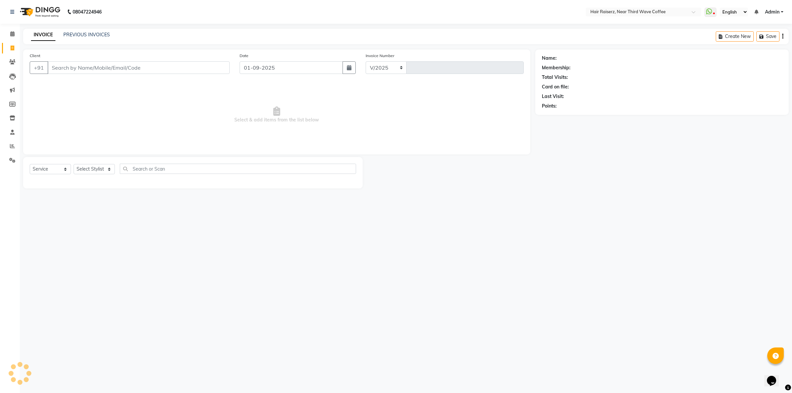
select select "5183"
type input "1247"
click at [106, 63] on input "Client" at bounding box center [139, 67] width 182 height 13
type input "8837744534"
click at [222, 70] on span "Add Client" at bounding box center [213, 67] width 26 height 7
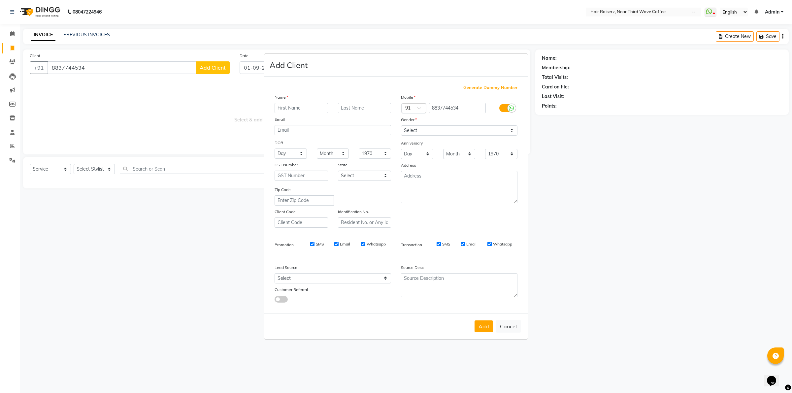
click at [299, 111] on input "text" at bounding box center [301, 108] width 53 height 10
type input "[PERSON_NAME]"
click at [434, 125] on div "Gender" at bounding box center [459, 120] width 126 height 9
click at [434, 130] on select "Select [DEMOGRAPHIC_DATA] [DEMOGRAPHIC_DATA] Other Prefer Not To Say" at bounding box center [459, 130] width 117 height 10
select select "[DEMOGRAPHIC_DATA]"
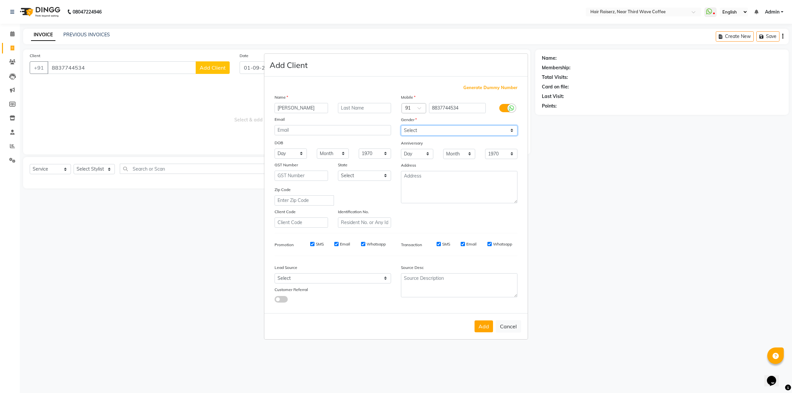
click at [401, 126] on select "Select [DEMOGRAPHIC_DATA] [DEMOGRAPHIC_DATA] Other Prefer Not To Say" at bounding box center [459, 130] width 117 height 10
click at [480, 327] on button "Add" at bounding box center [484, 327] width 18 height 12
select select
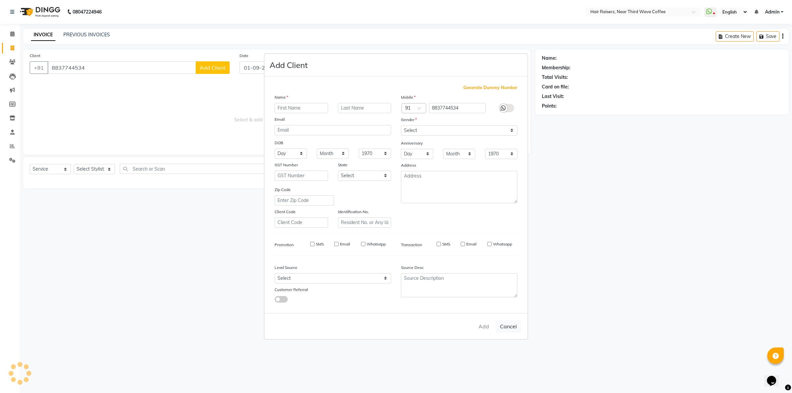
select select
checkbox input "false"
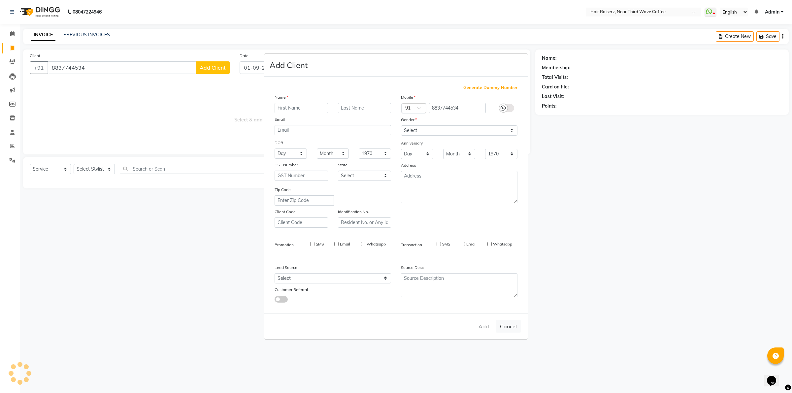
checkbox input "false"
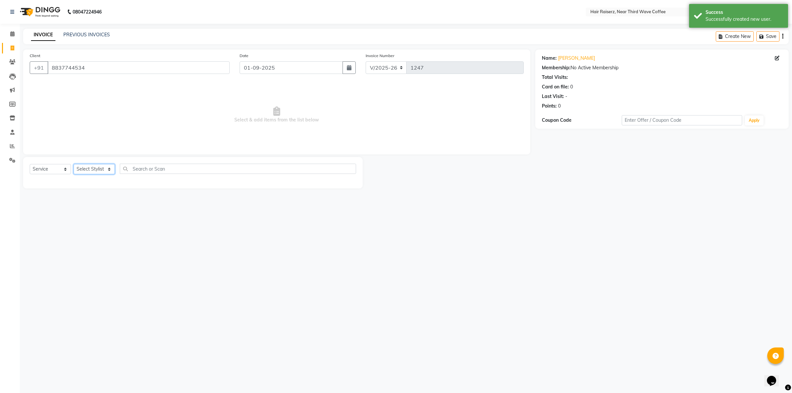
click at [102, 172] on select "Select Stylist [PERSON_NAME] [PERSON_NAME] [PERSON_NAME] [PERSON_NAME] [PERSON_…" at bounding box center [94, 169] width 41 height 10
select select "86352"
click at [74, 164] on select "Select Stylist [PERSON_NAME] [PERSON_NAME] [PERSON_NAME] [PERSON_NAME] [PERSON_…" at bounding box center [94, 169] width 41 height 10
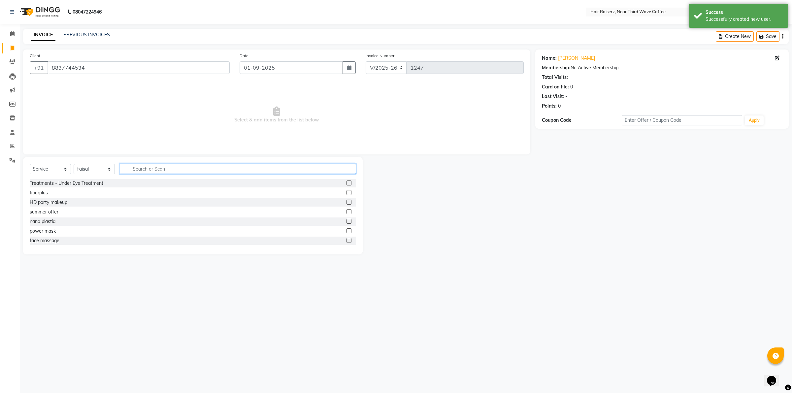
click at [142, 171] on input "text" at bounding box center [238, 169] width 236 height 10
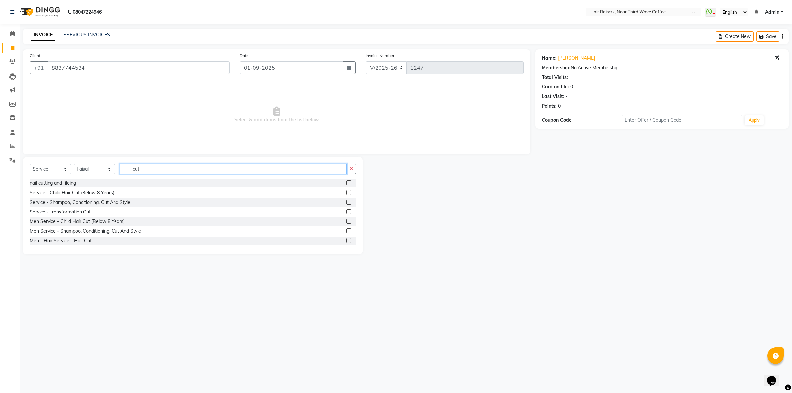
type input "cut"
click at [347, 240] on label at bounding box center [349, 240] width 5 height 5
click at [347, 240] on input "checkbox" at bounding box center [349, 241] width 4 height 4
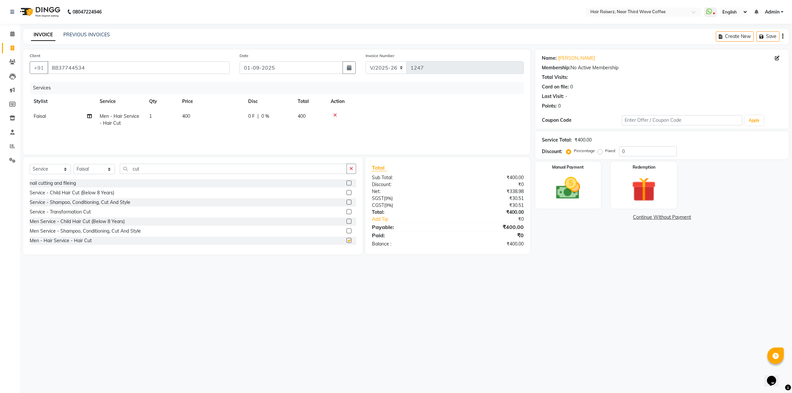
checkbox input "false"
click at [177, 171] on input "cut" at bounding box center [233, 169] width 227 height 10
type input "c"
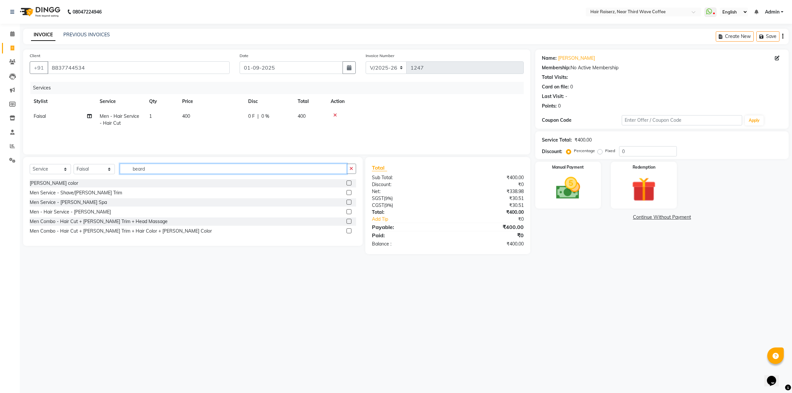
type input "beard"
click at [349, 212] on label at bounding box center [349, 211] width 5 height 5
click at [349, 212] on input "checkbox" at bounding box center [349, 212] width 4 height 4
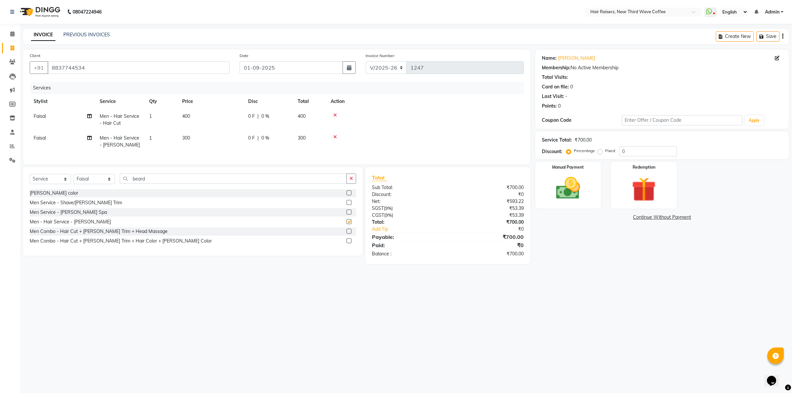
checkbox input "false"
click at [225, 134] on td "300" at bounding box center [211, 142] width 66 height 22
select select "86352"
click at [233, 128] on input "300" at bounding box center [242, 133] width 58 height 10
type input "3"
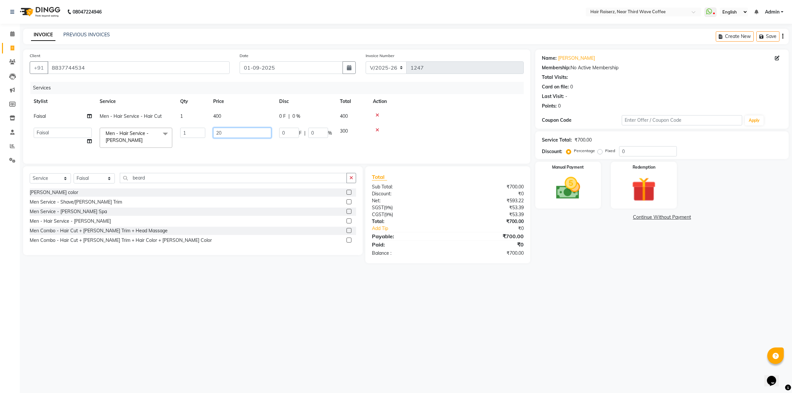
type input "200"
click at [232, 112] on td "400" at bounding box center [211, 120] width 66 height 22
select select "86352"
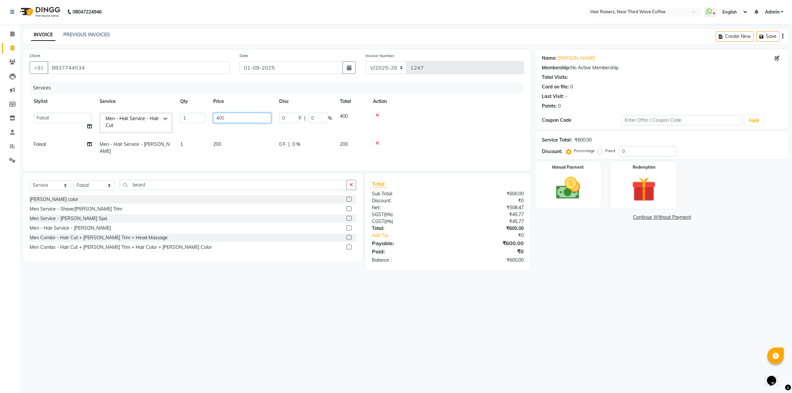
click at [243, 113] on input "400" at bounding box center [242, 118] width 58 height 10
type input "4"
type input "300"
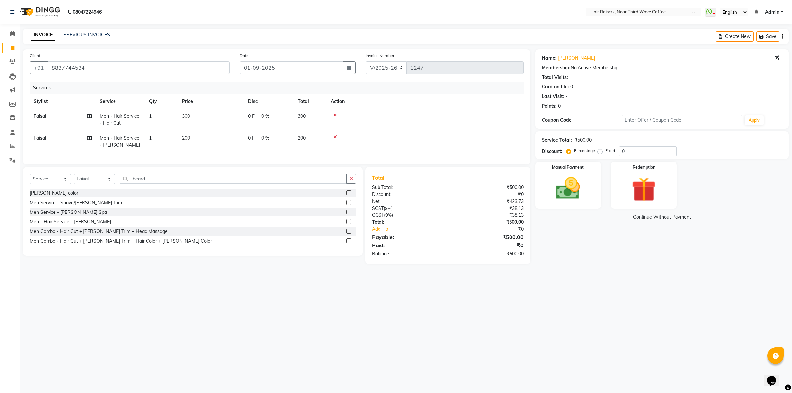
click at [447, 248] on div "Paid:" at bounding box center [407, 245] width 81 height 8
click at [507, 283] on div "08047224946 Select Location × Hair Raiserz, Near Third Wave Coffee WhatsApp Sta…" at bounding box center [396, 196] width 792 height 393
click at [585, 199] on img at bounding box center [568, 188] width 41 height 29
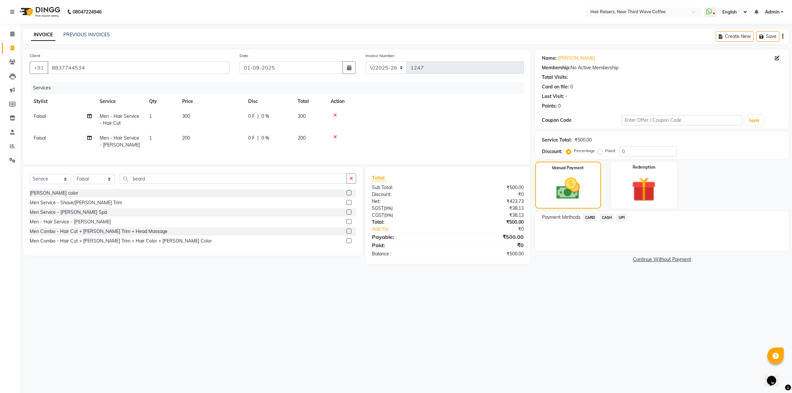
click at [621, 220] on span "UPI" at bounding box center [622, 218] width 10 height 8
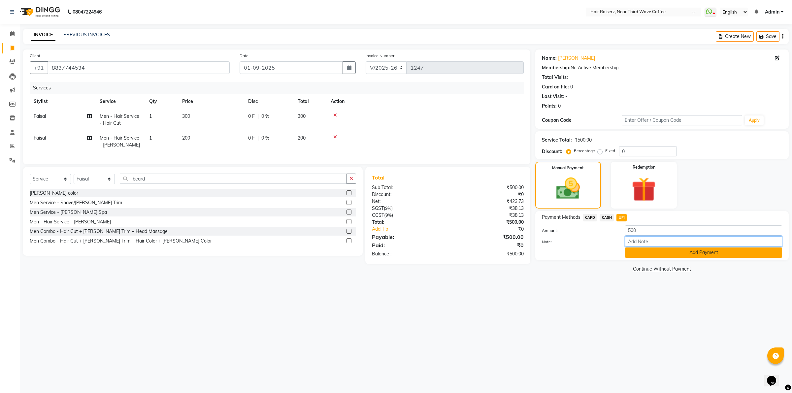
drag, startPoint x: 641, startPoint y: 245, endPoint x: 643, endPoint y: 249, distance: 4.0
click at [641, 246] on div "Note:" at bounding box center [662, 241] width 250 height 11
click at [643, 253] on button "Add Payment" at bounding box center [703, 253] width 157 height 10
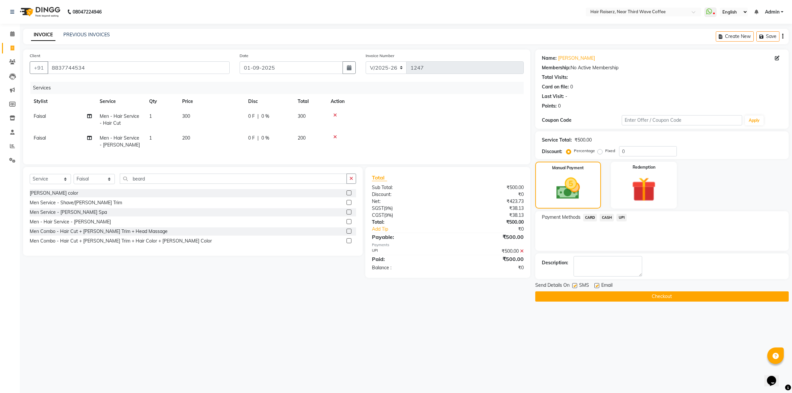
click at [598, 287] on label at bounding box center [596, 285] width 5 height 5
click at [598, 287] on input "checkbox" at bounding box center [596, 286] width 4 height 4
checkbox input "false"
click at [575, 286] on label at bounding box center [574, 285] width 5 height 5
click at [575, 286] on input "checkbox" at bounding box center [574, 286] width 4 height 4
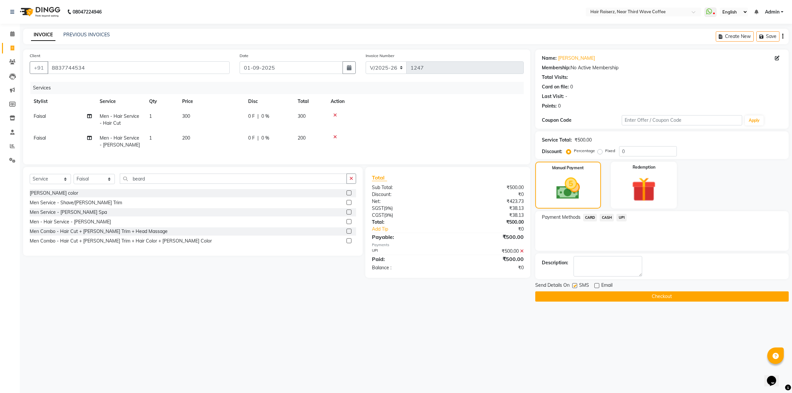
checkbox input "false"
click at [580, 298] on button "Checkout" at bounding box center [662, 296] width 254 height 10
click at [580, 298] on div "Checkout" at bounding box center [662, 296] width 254 height 10
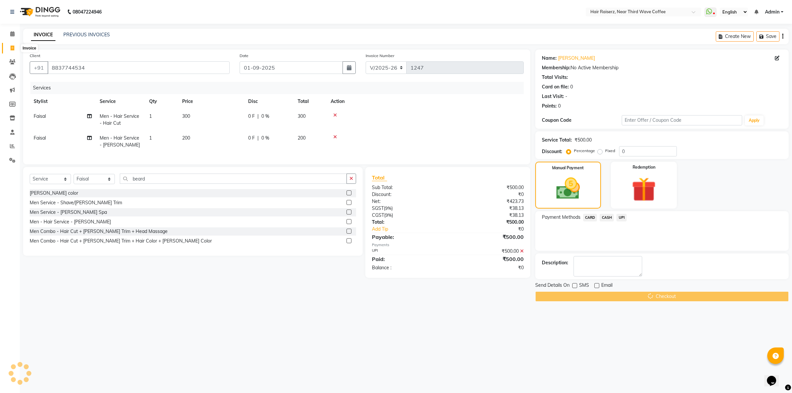
click at [14, 47] on icon at bounding box center [13, 48] width 4 height 5
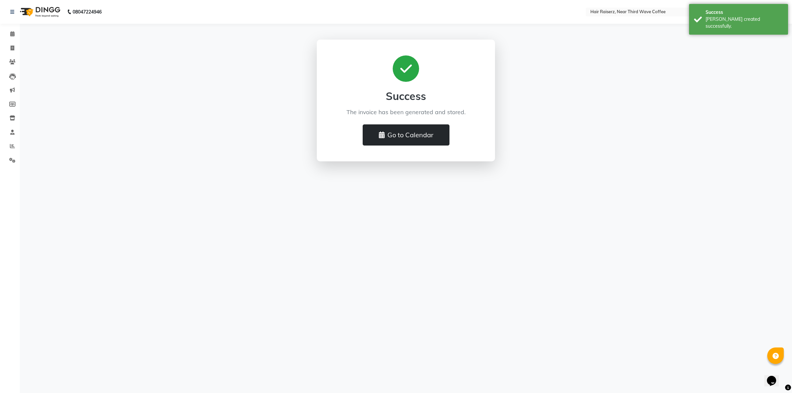
click at [416, 139] on button "Go to Calendar" at bounding box center [406, 134] width 87 height 21
